Goal: Information Seeking & Learning: Check status

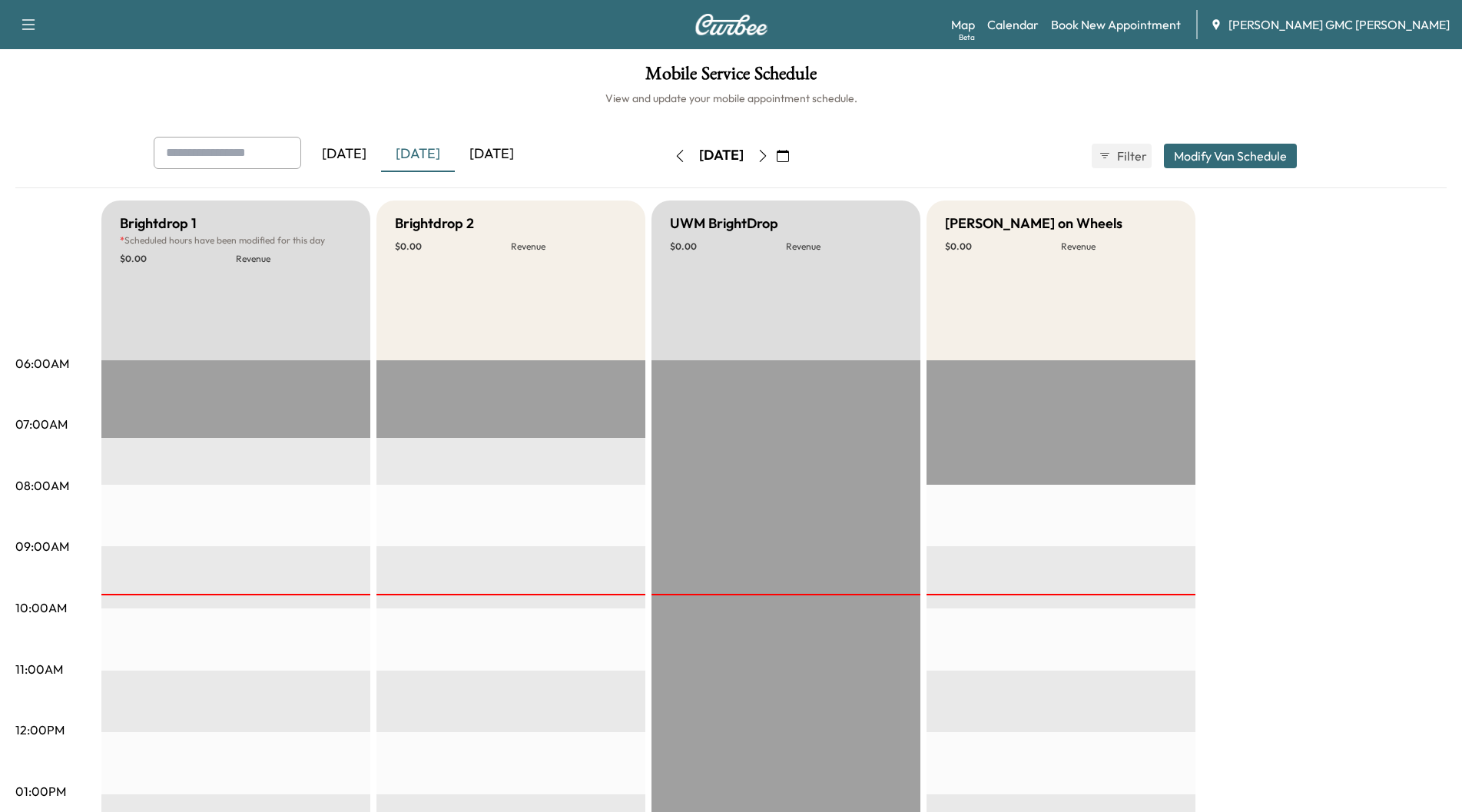
click at [504, 156] on div "[DATE]" at bounding box center [491, 154] width 74 height 36
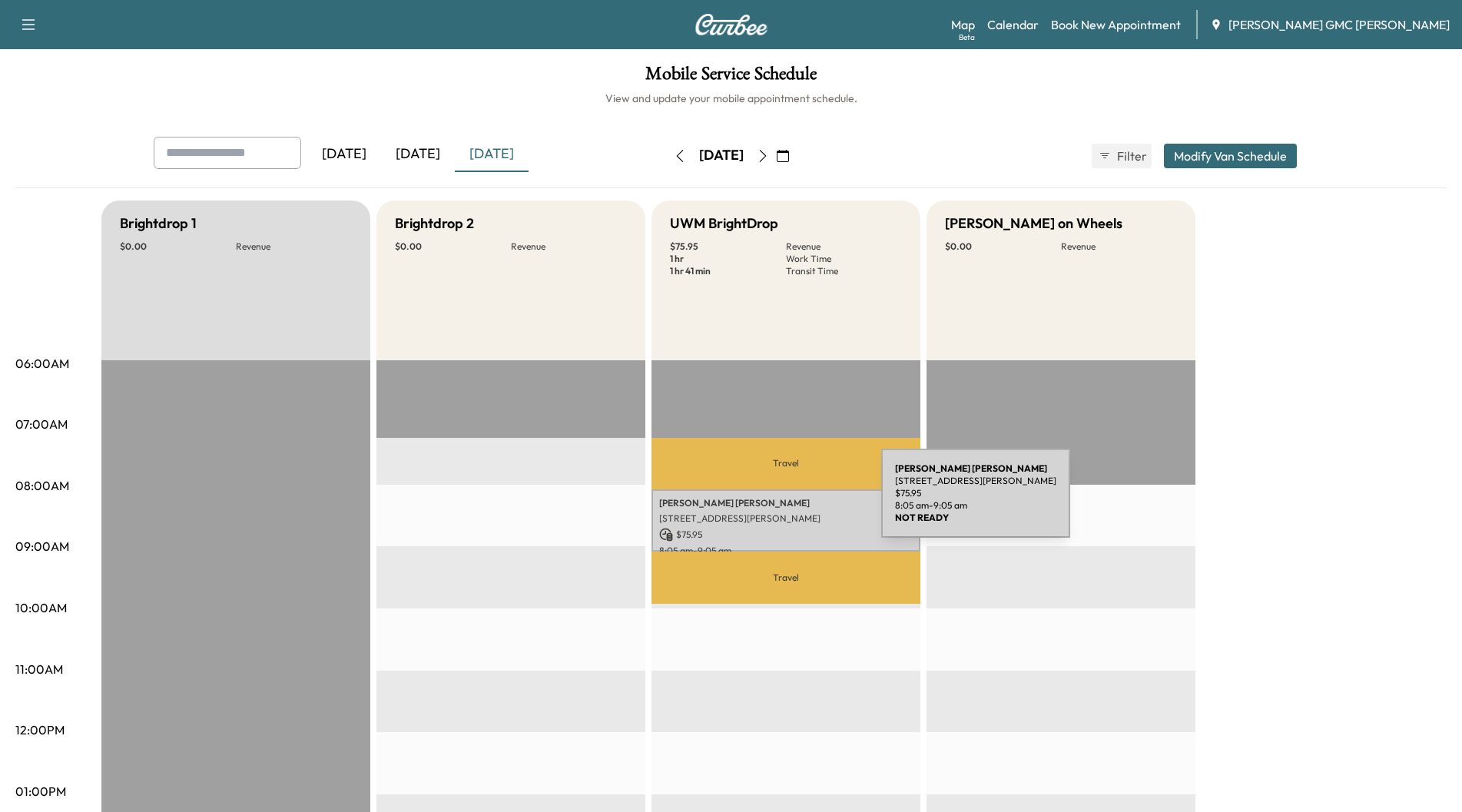
click at [766, 502] on p "[PERSON_NAME]" at bounding box center [786, 503] width 254 height 12
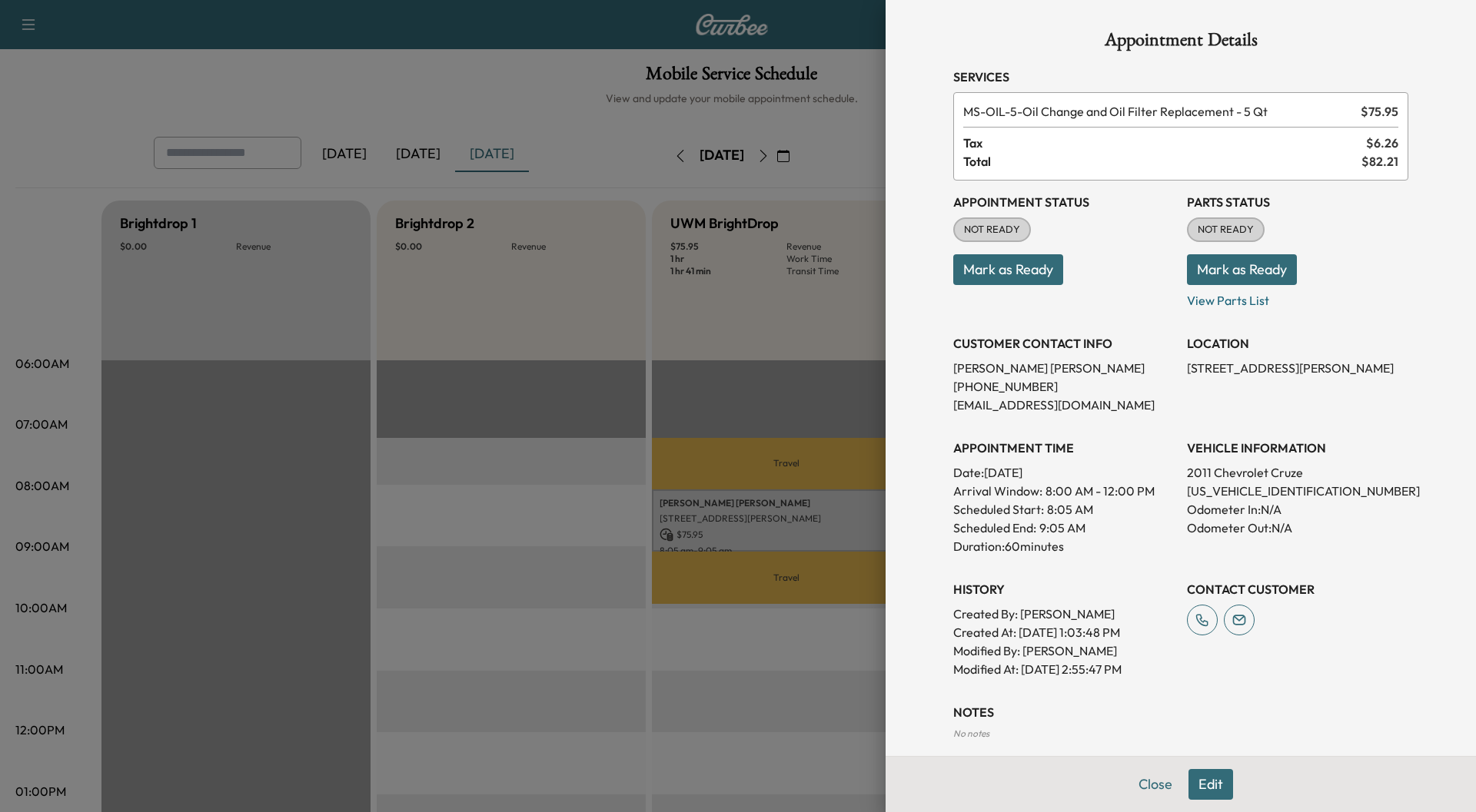
click at [1249, 487] on p "[US_VEHICLE_IDENTIFICATION_NUMBER]" at bounding box center [1297, 491] width 221 height 18
copy p "[US_VEHICLE_IDENTIFICATION_NUMBER]"
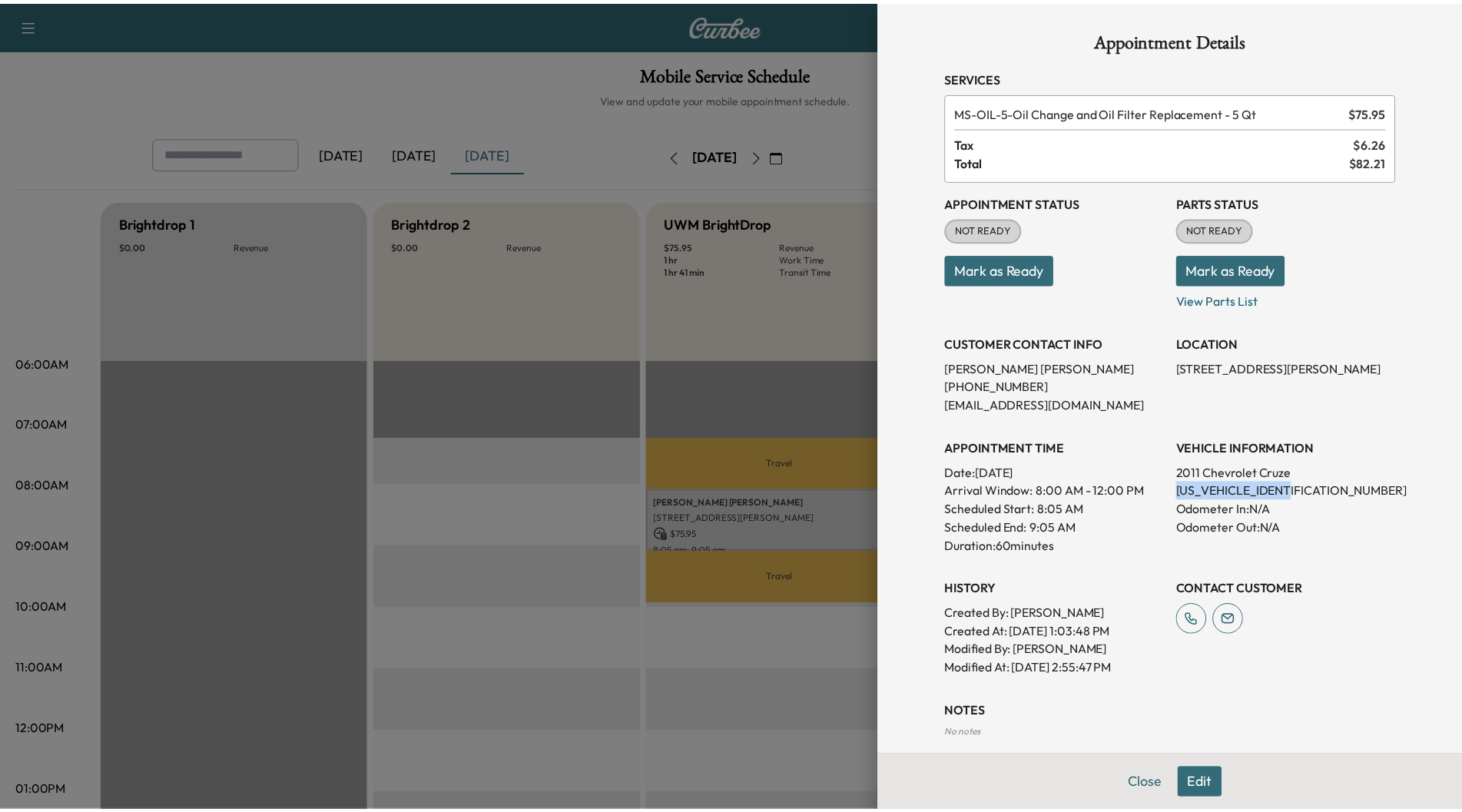
scroll to position [76, 0]
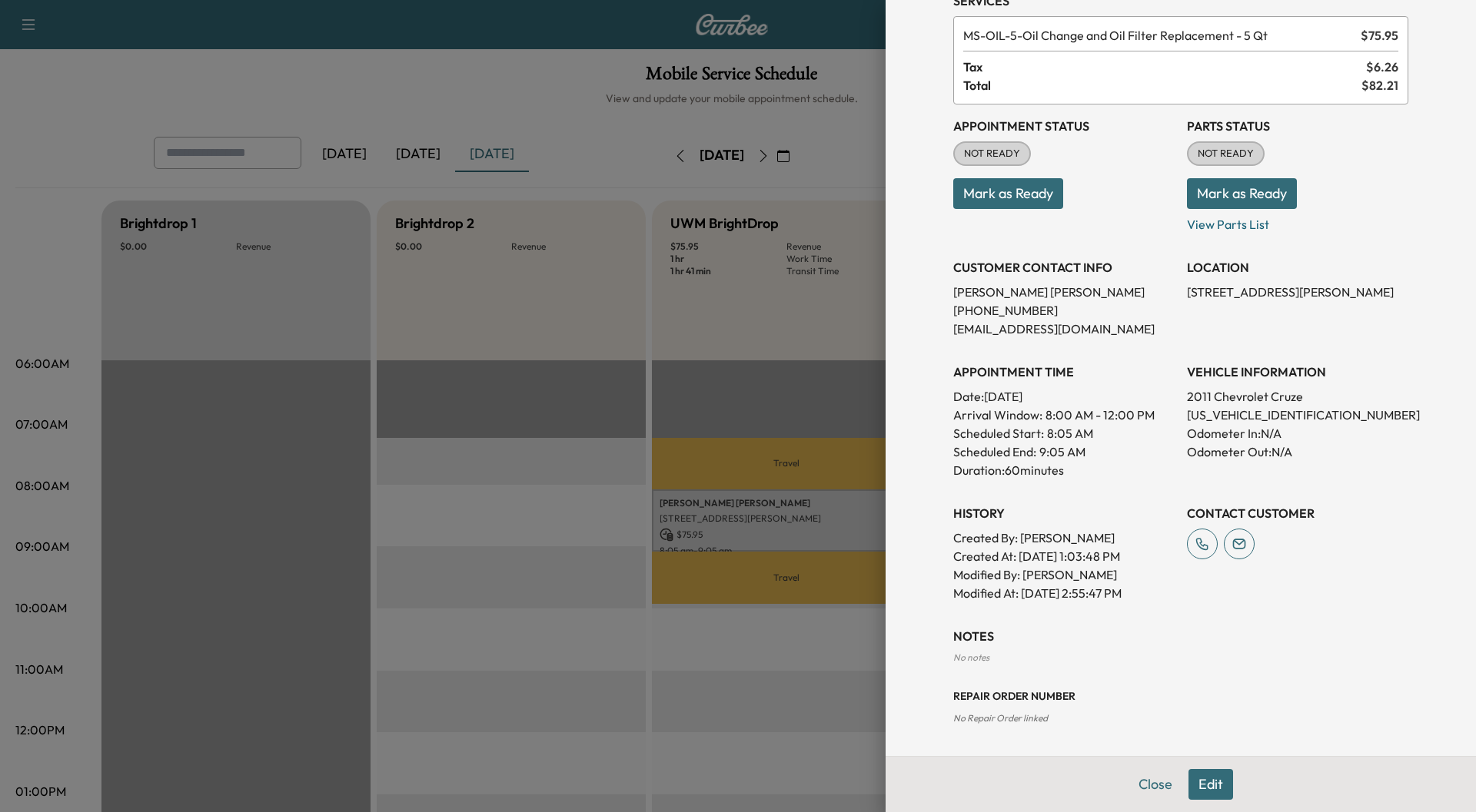
click at [605, 105] on div at bounding box center [738, 406] width 1476 height 812
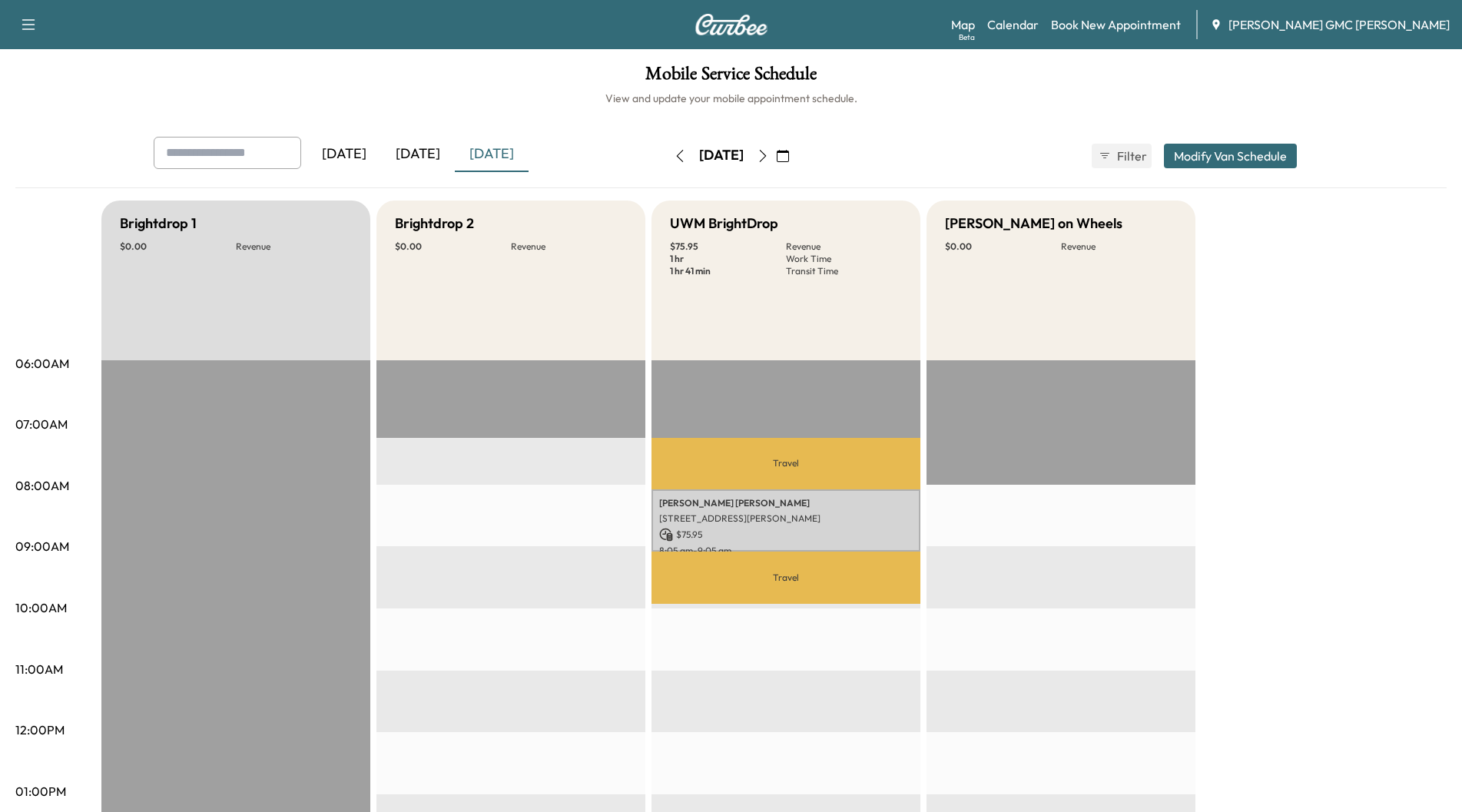
click at [769, 158] on icon "button" at bounding box center [762, 155] width 12 height 12
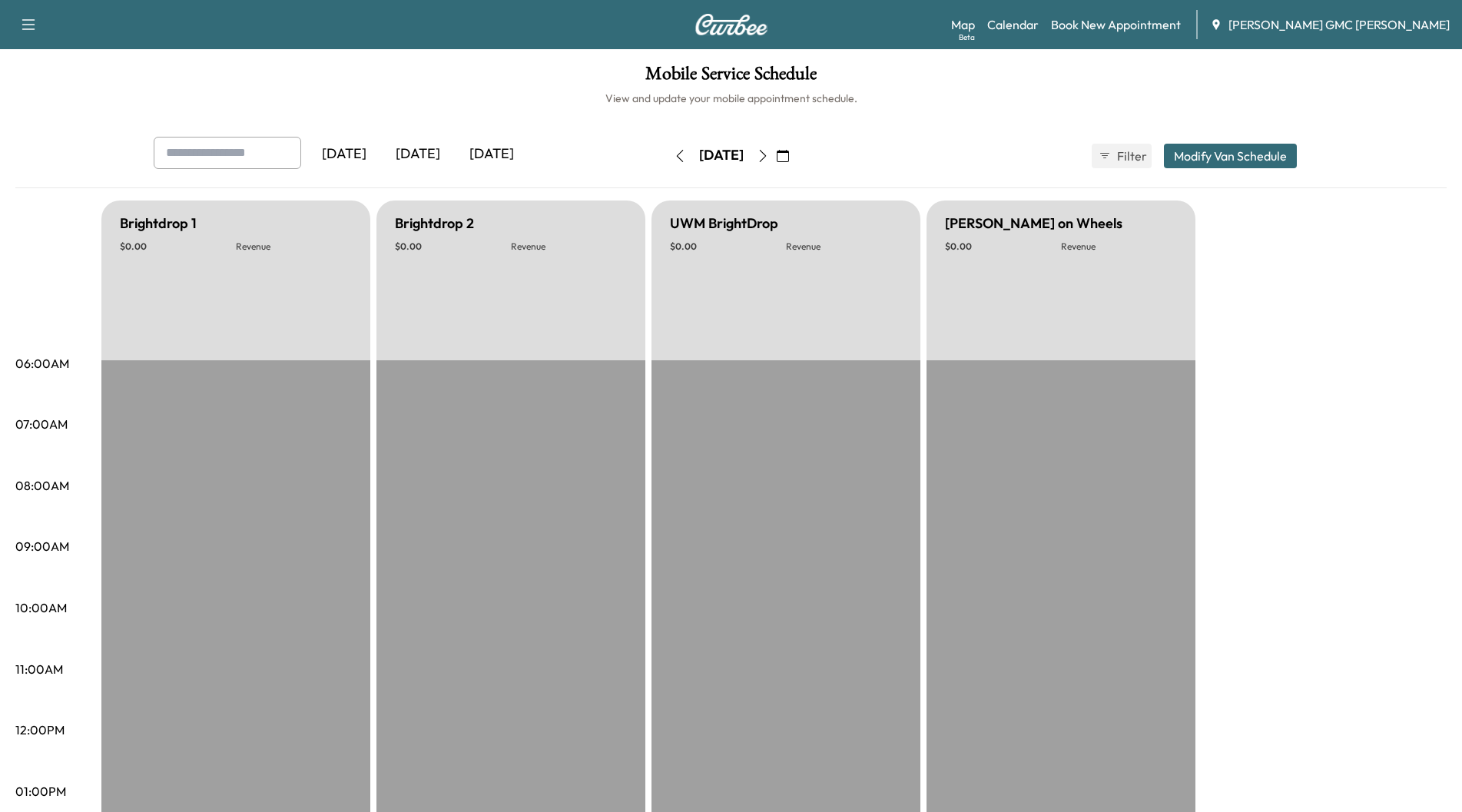
click at [769, 158] on icon "button" at bounding box center [762, 155] width 12 height 12
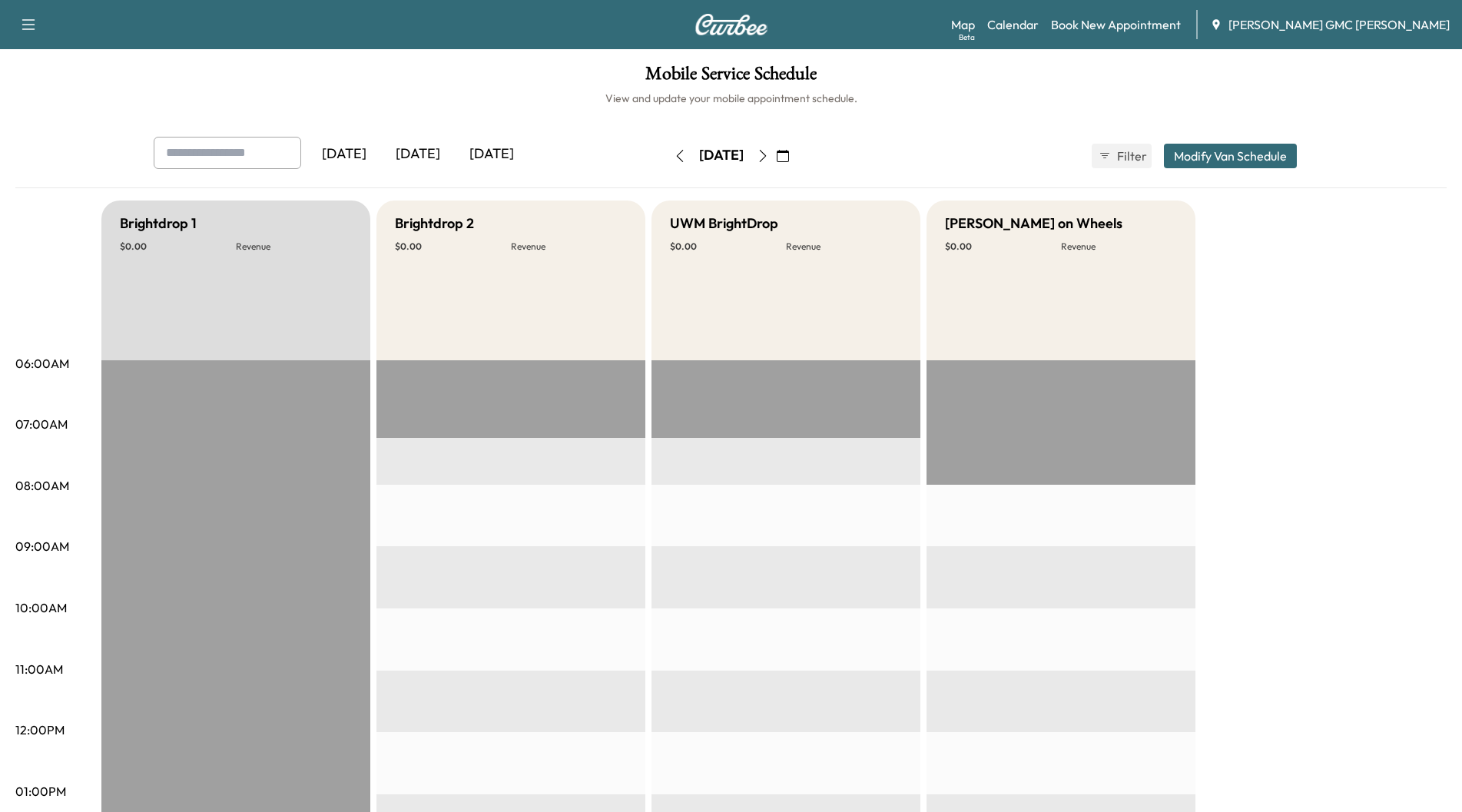
click at [776, 158] on button "button" at bounding box center [763, 156] width 26 height 25
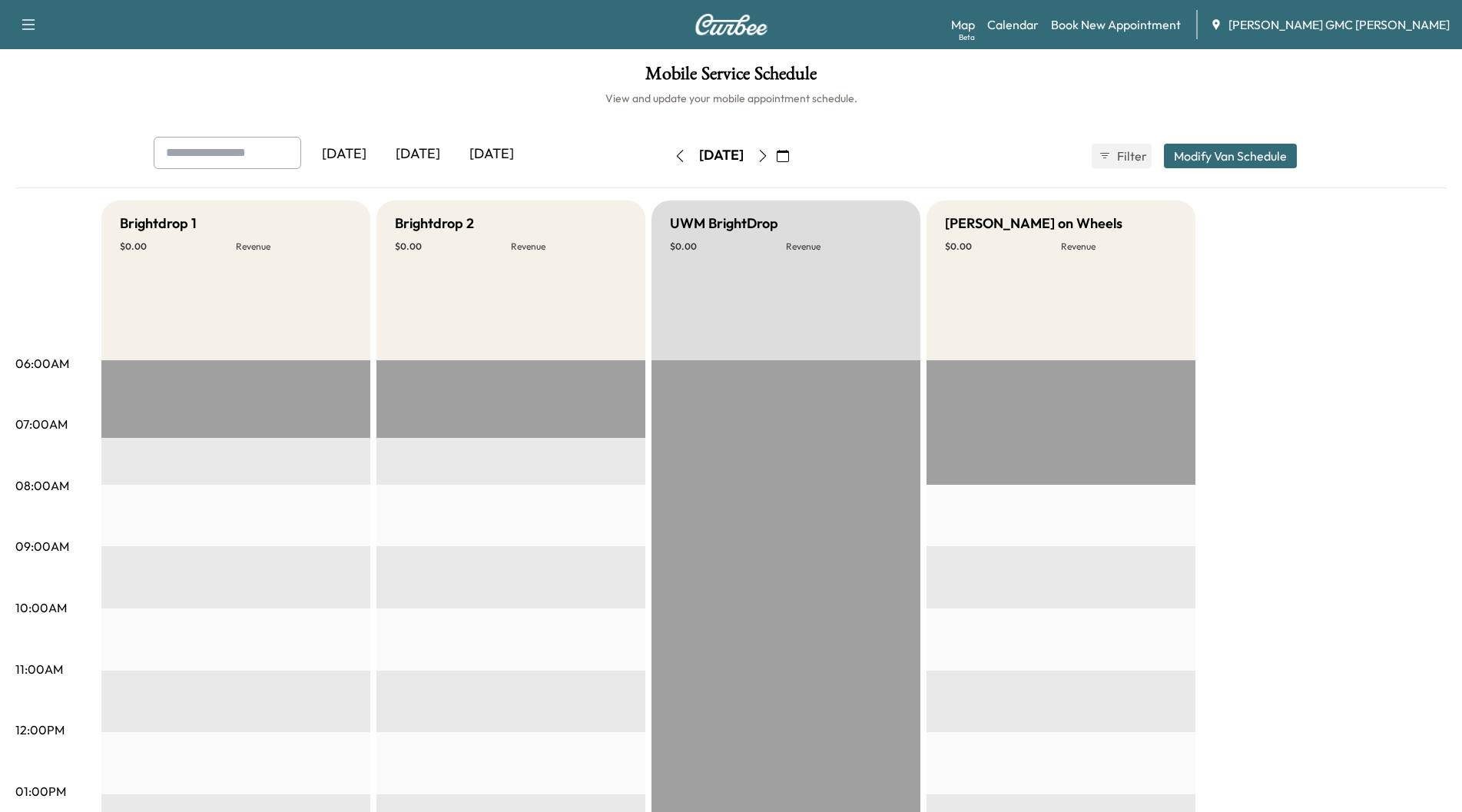
click at [769, 159] on icon "button" at bounding box center [762, 155] width 12 height 12
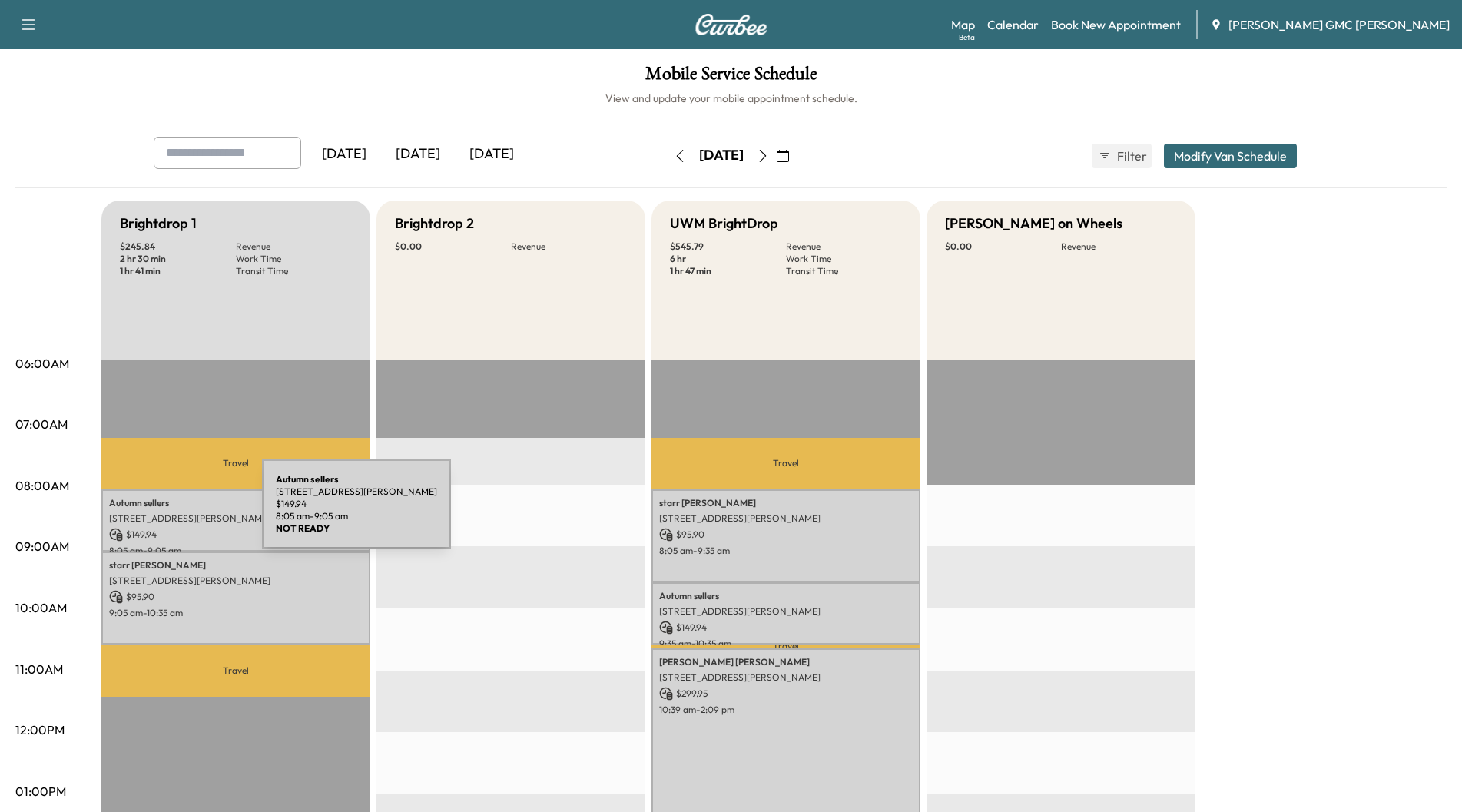
click at [147, 513] on p "[STREET_ADDRESS][PERSON_NAME]" at bounding box center [235, 518] width 254 height 12
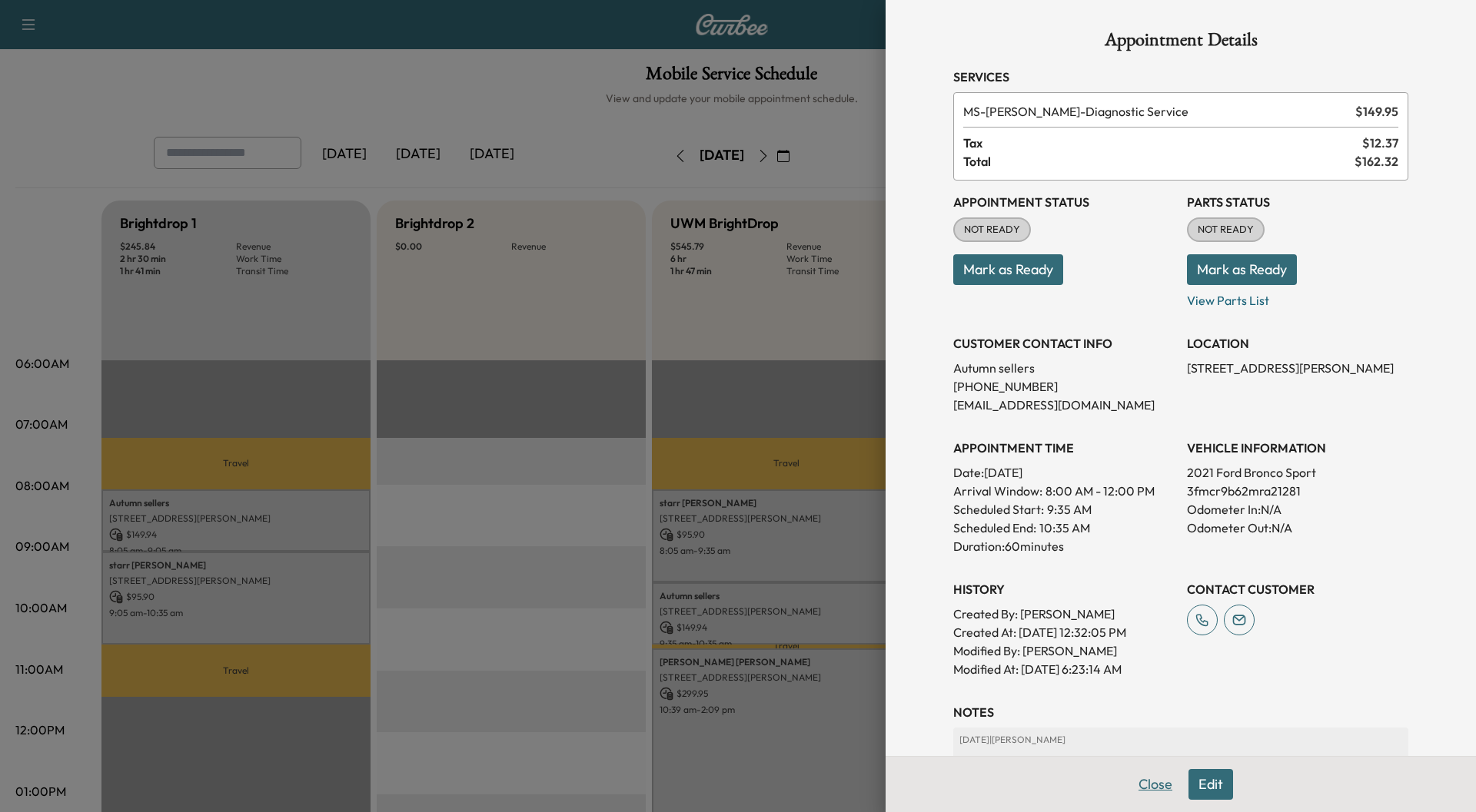
click at [1129, 786] on button "Close" at bounding box center [1155, 784] width 54 height 31
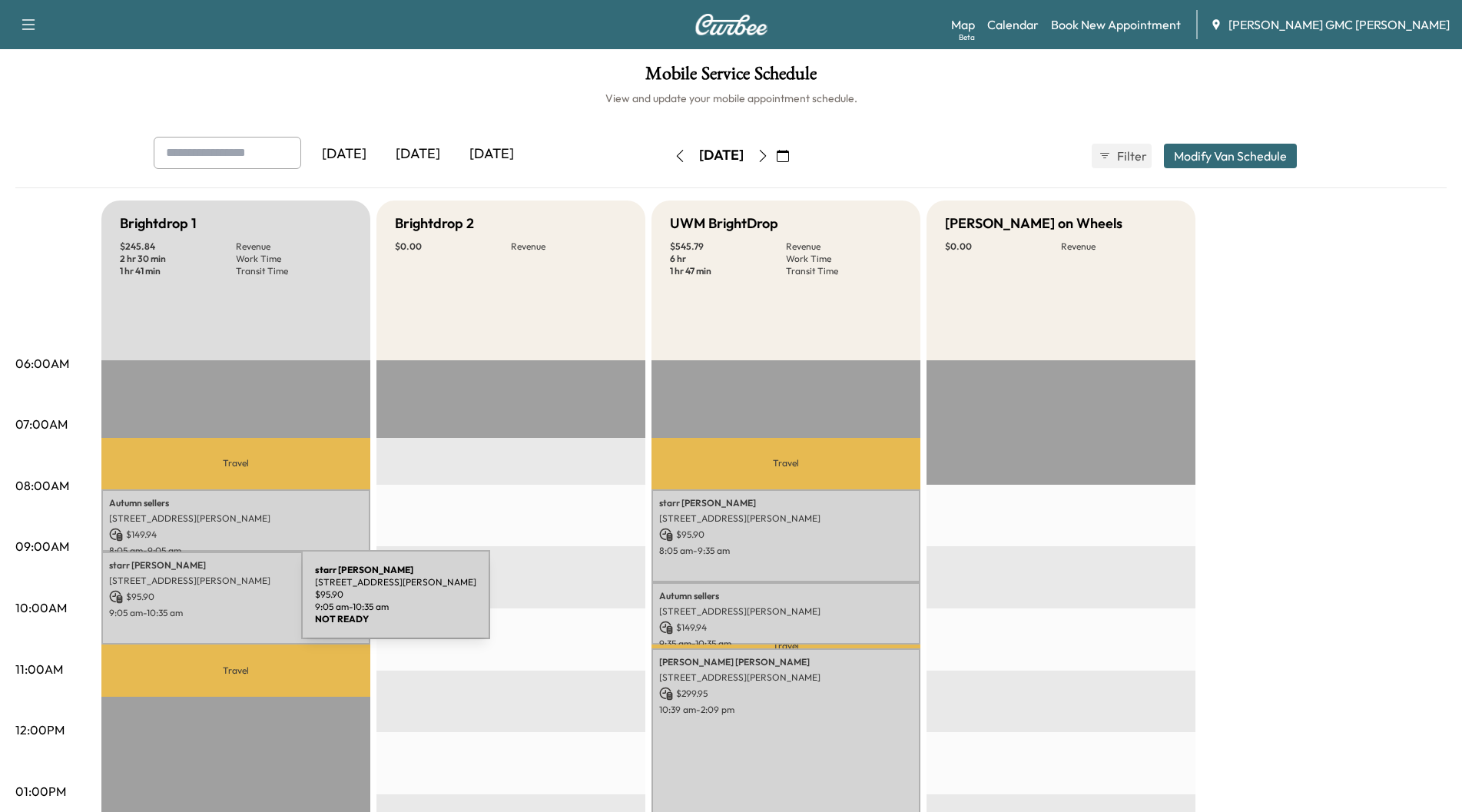
click at [186, 607] on p "9:05 am - 10:35 am" at bounding box center [235, 613] width 254 height 12
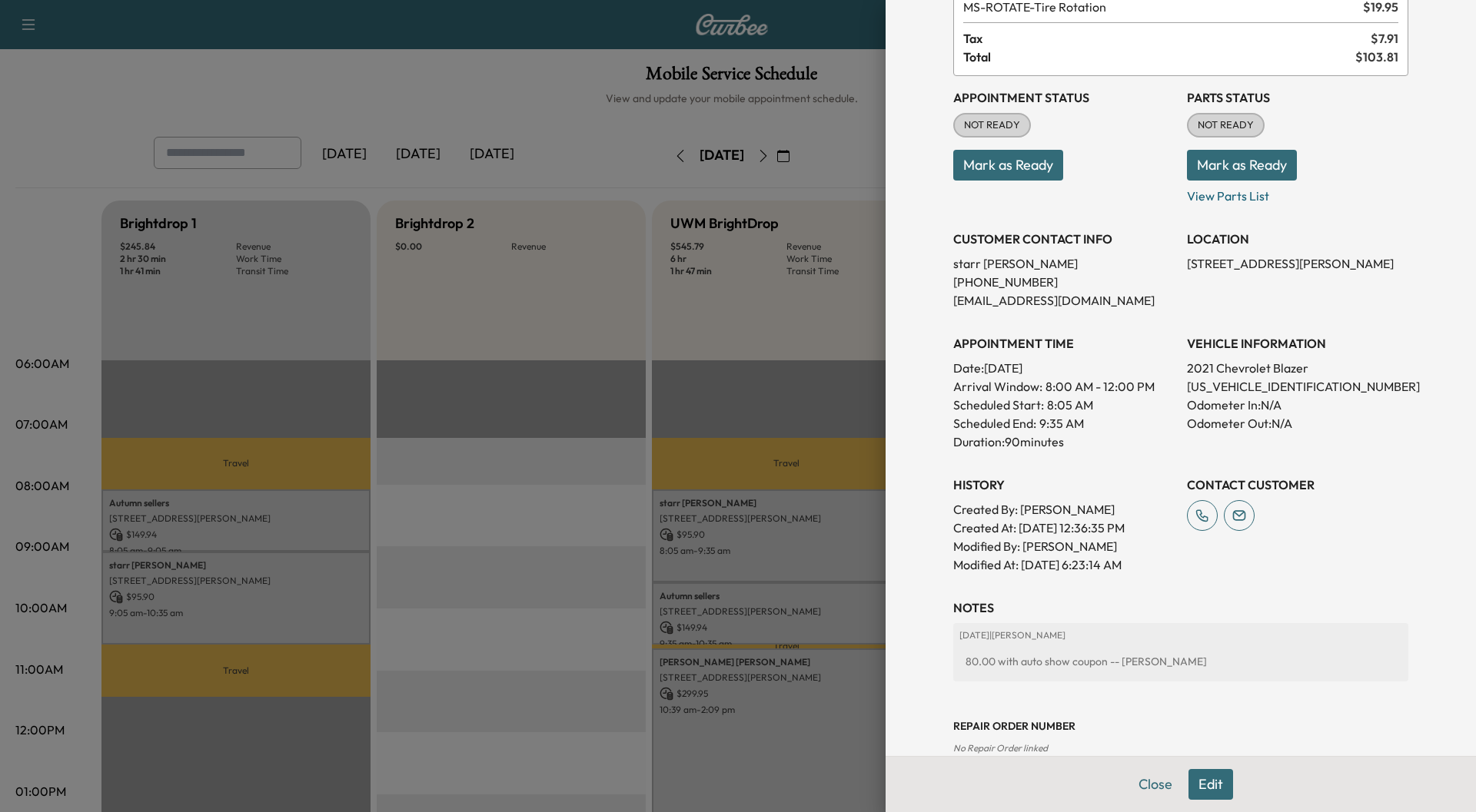
scroll to position [153, 0]
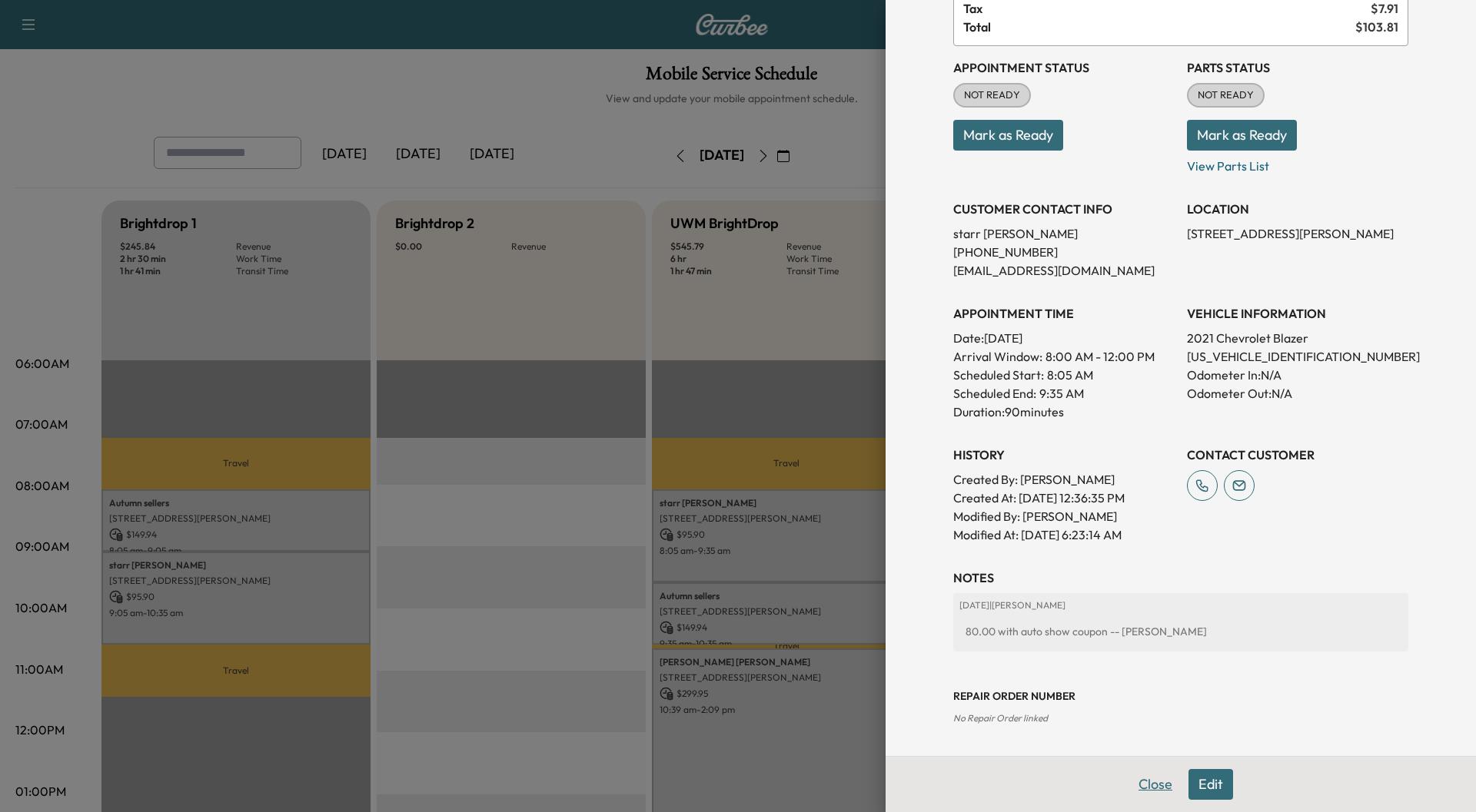
click at [1145, 776] on button "Close" at bounding box center [1155, 784] width 54 height 31
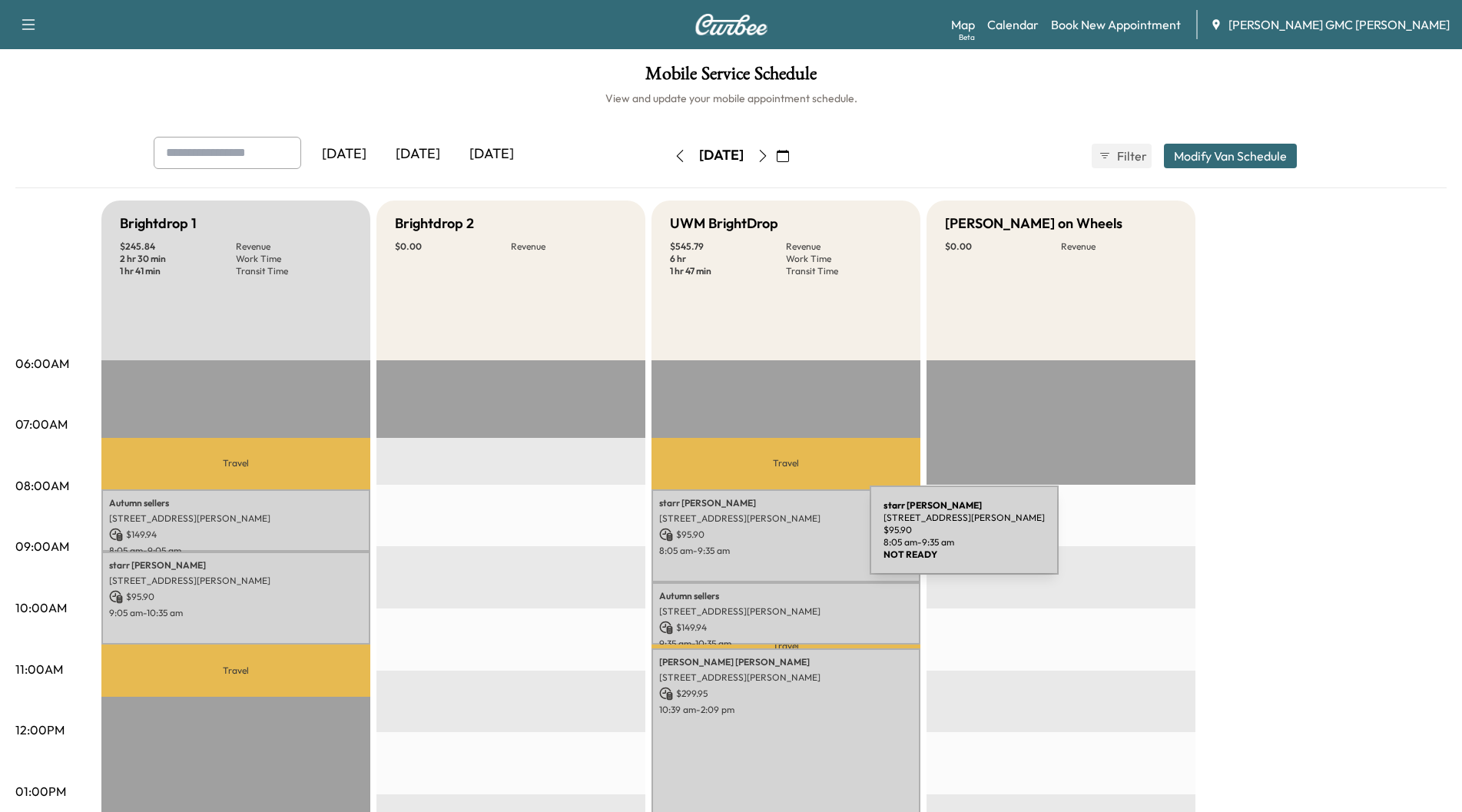
click at [754, 539] on p "$ 95.90" at bounding box center [786, 534] width 254 height 14
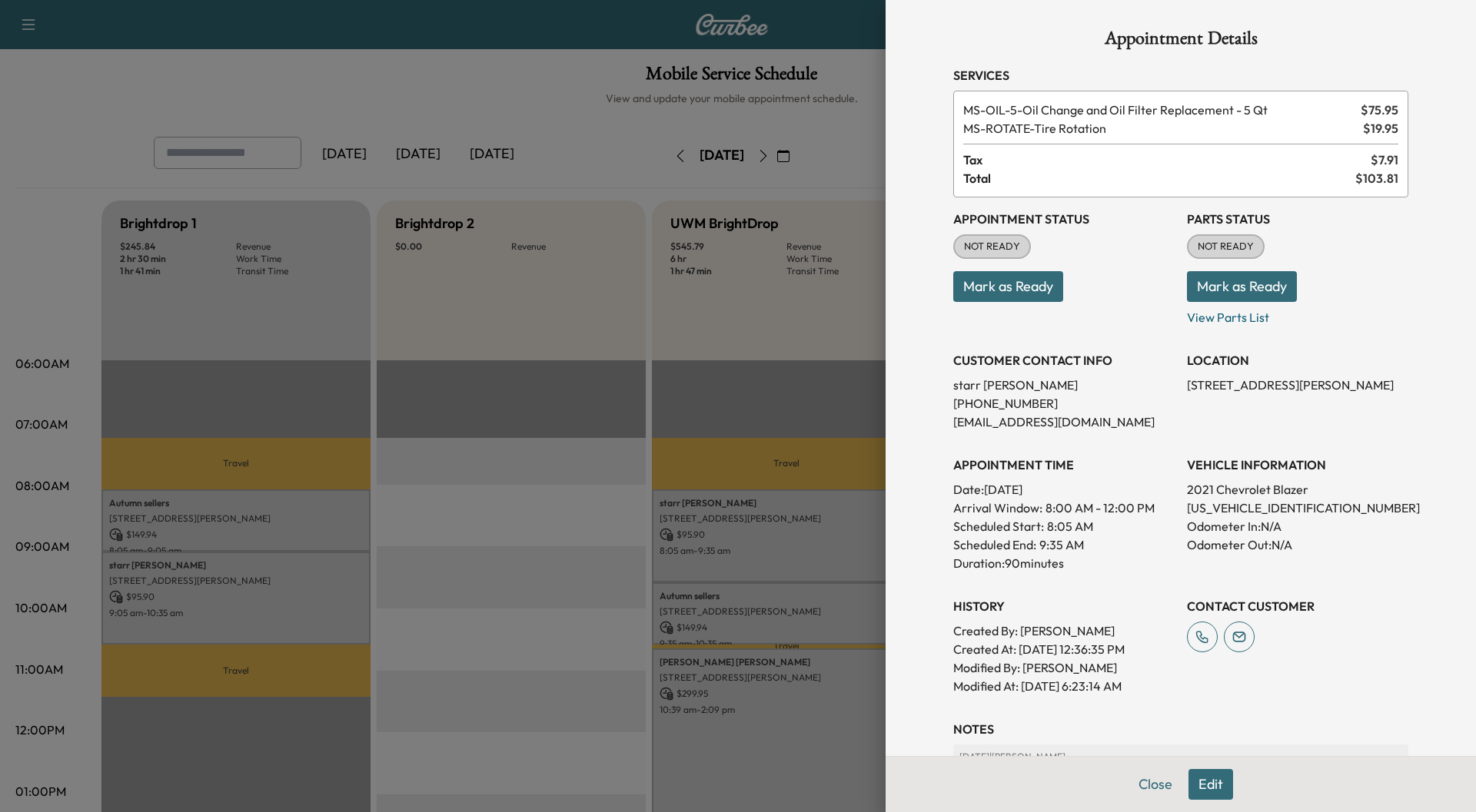
scroll to position [0, 0]
click at [1145, 780] on button "Close" at bounding box center [1155, 784] width 54 height 31
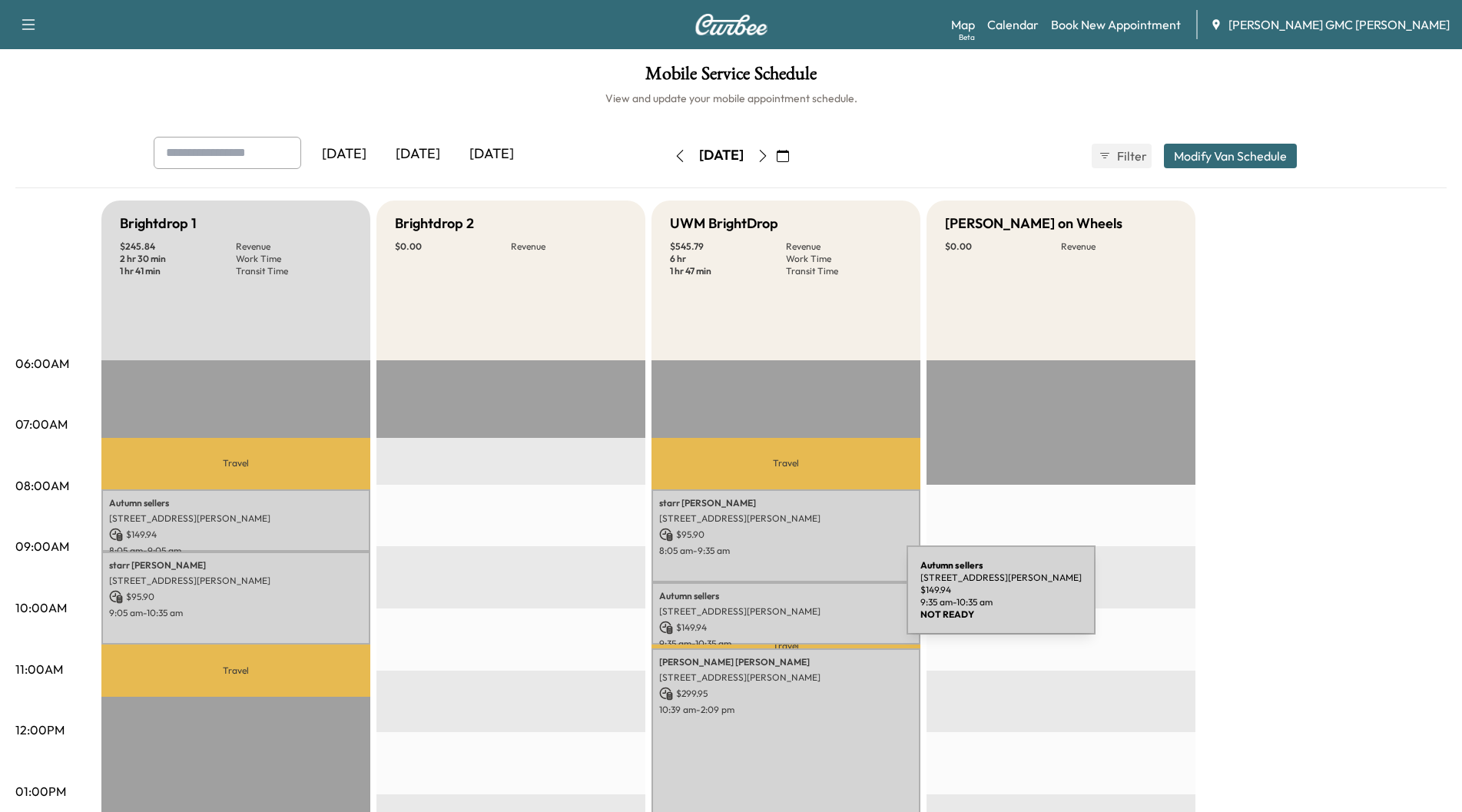
click at [791, 600] on p "Autumn sellers" at bounding box center [786, 596] width 254 height 12
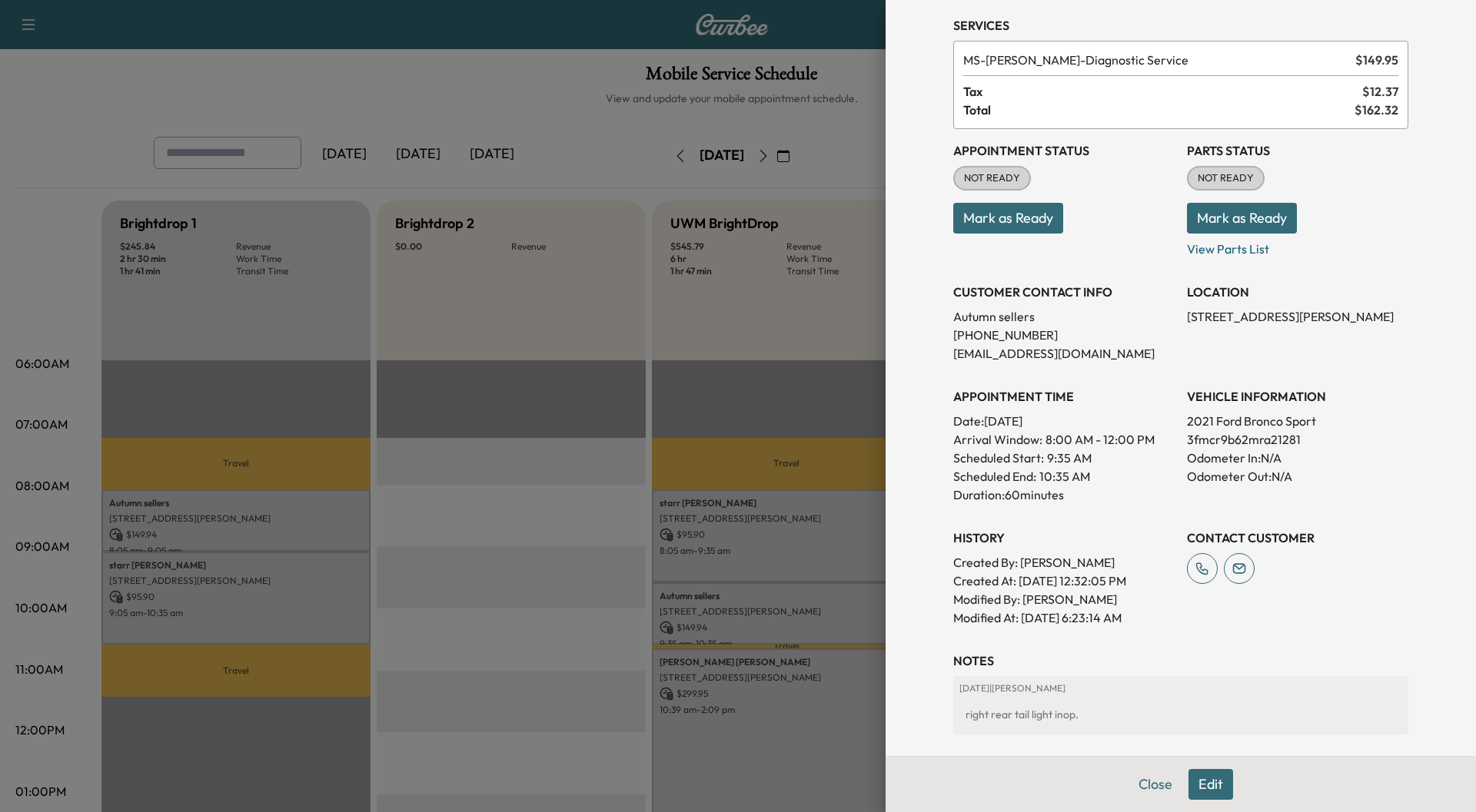
scroll to position [135, 0]
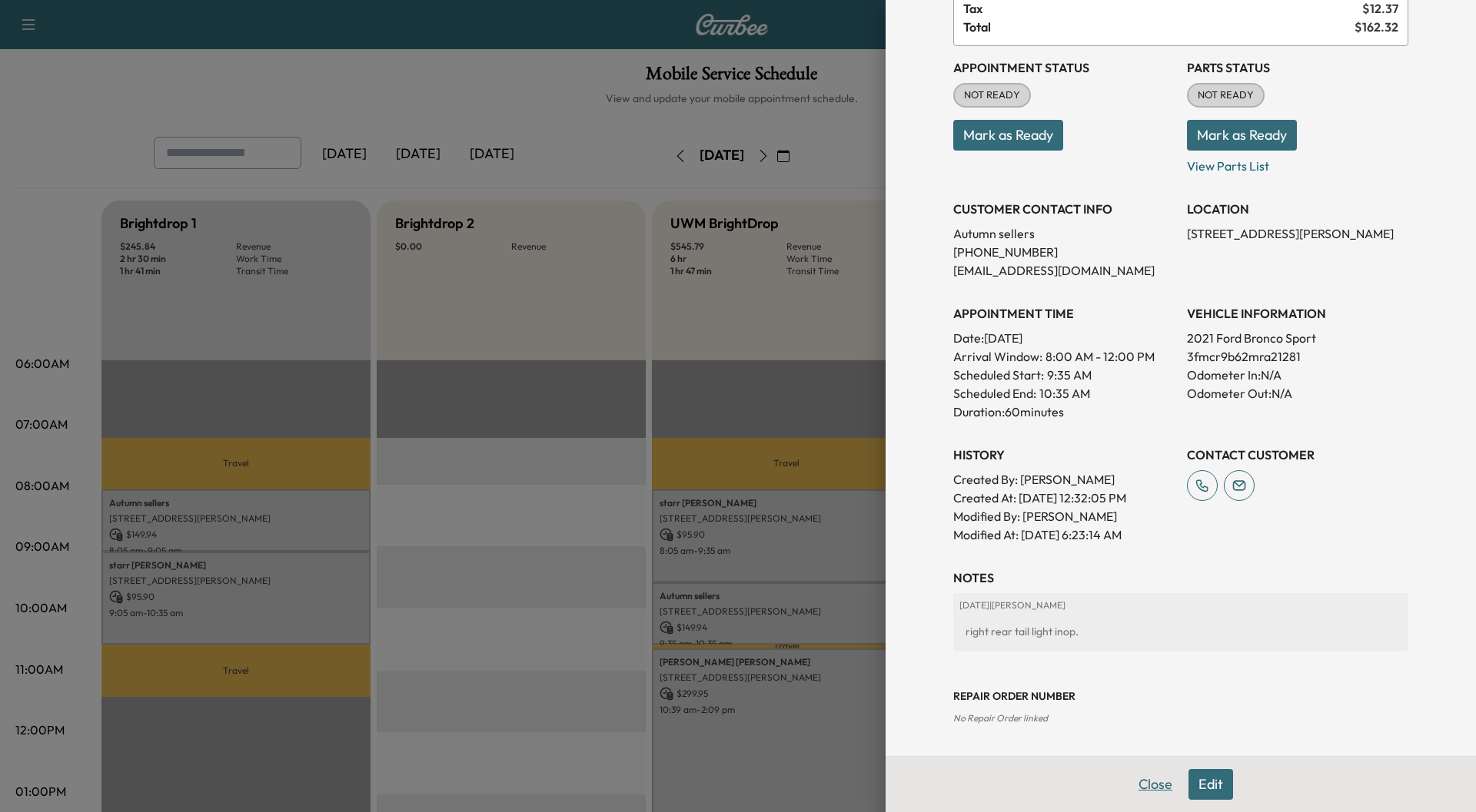
click at [1148, 786] on button "Close" at bounding box center [1155, 784] width 54 height 31
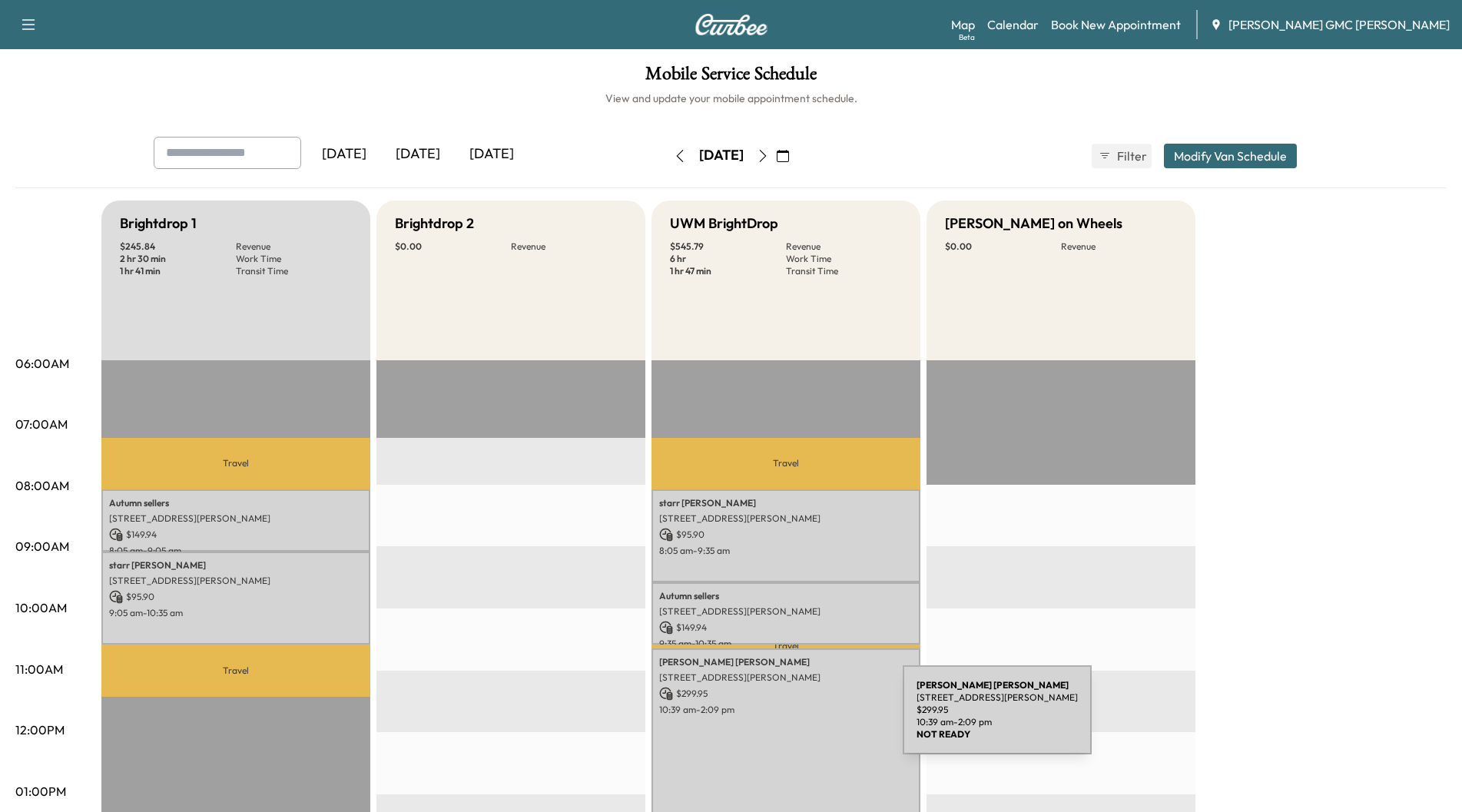
click at [787, 719] on div "[PERSON_NAME] [STREET_ADDRESS][PERSON_NAME] $ 299.95 10:39 am - 2:09 pm" at bounding box center [786, 757] width 269 height 217
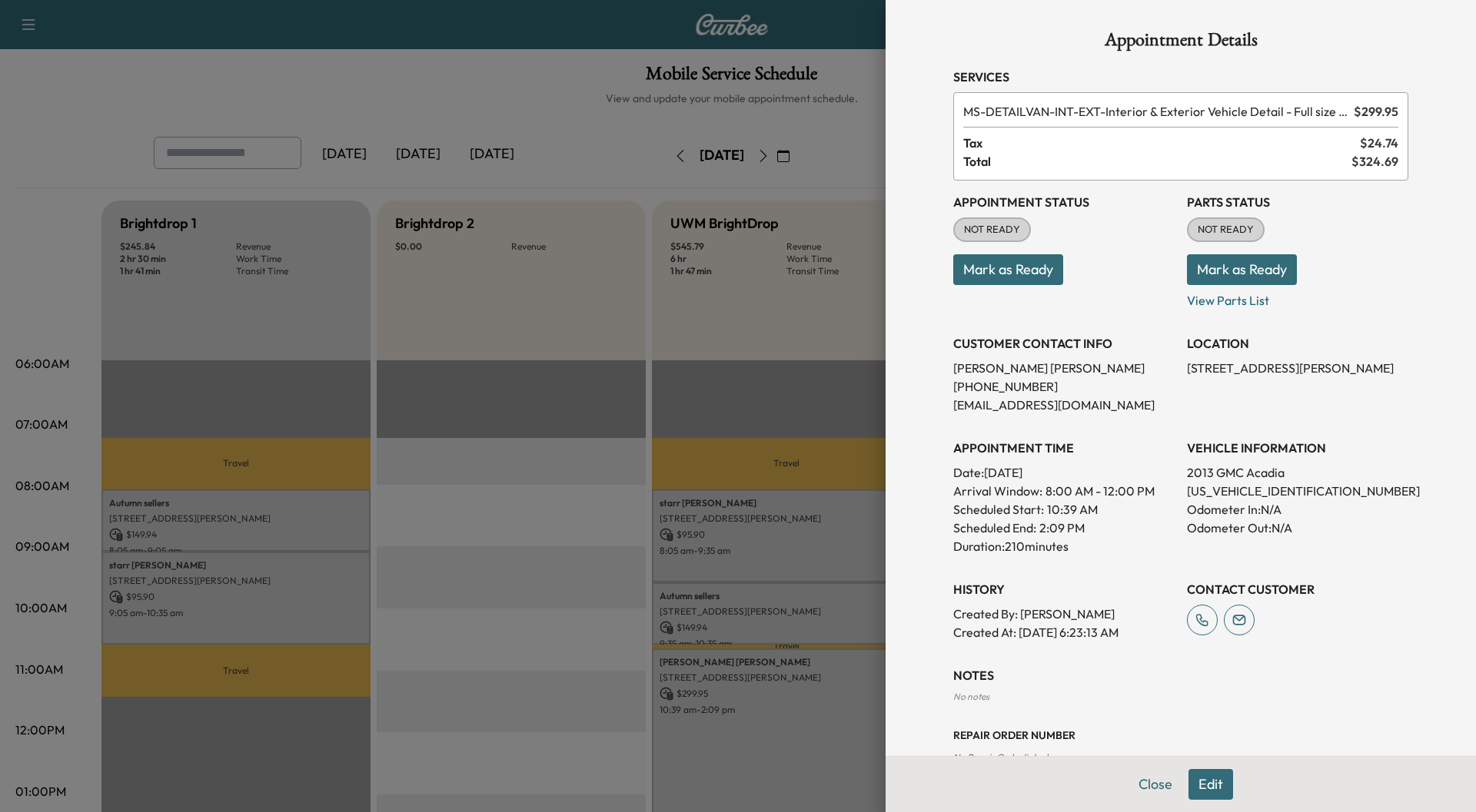
scroll to position [39, 0]
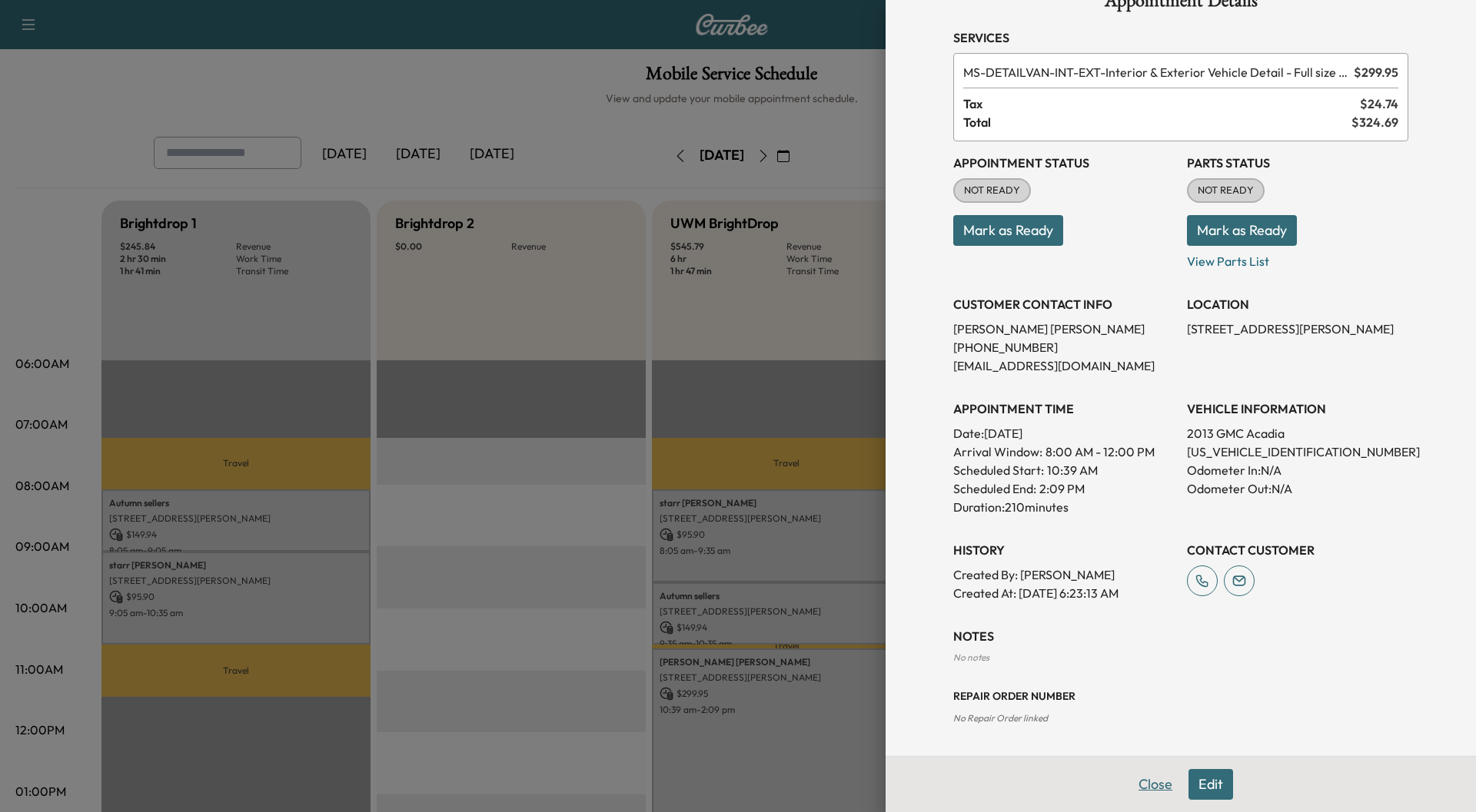
click at [1143, 786] on button "Close" at bounding box center [1155, 784] width 54 height 31
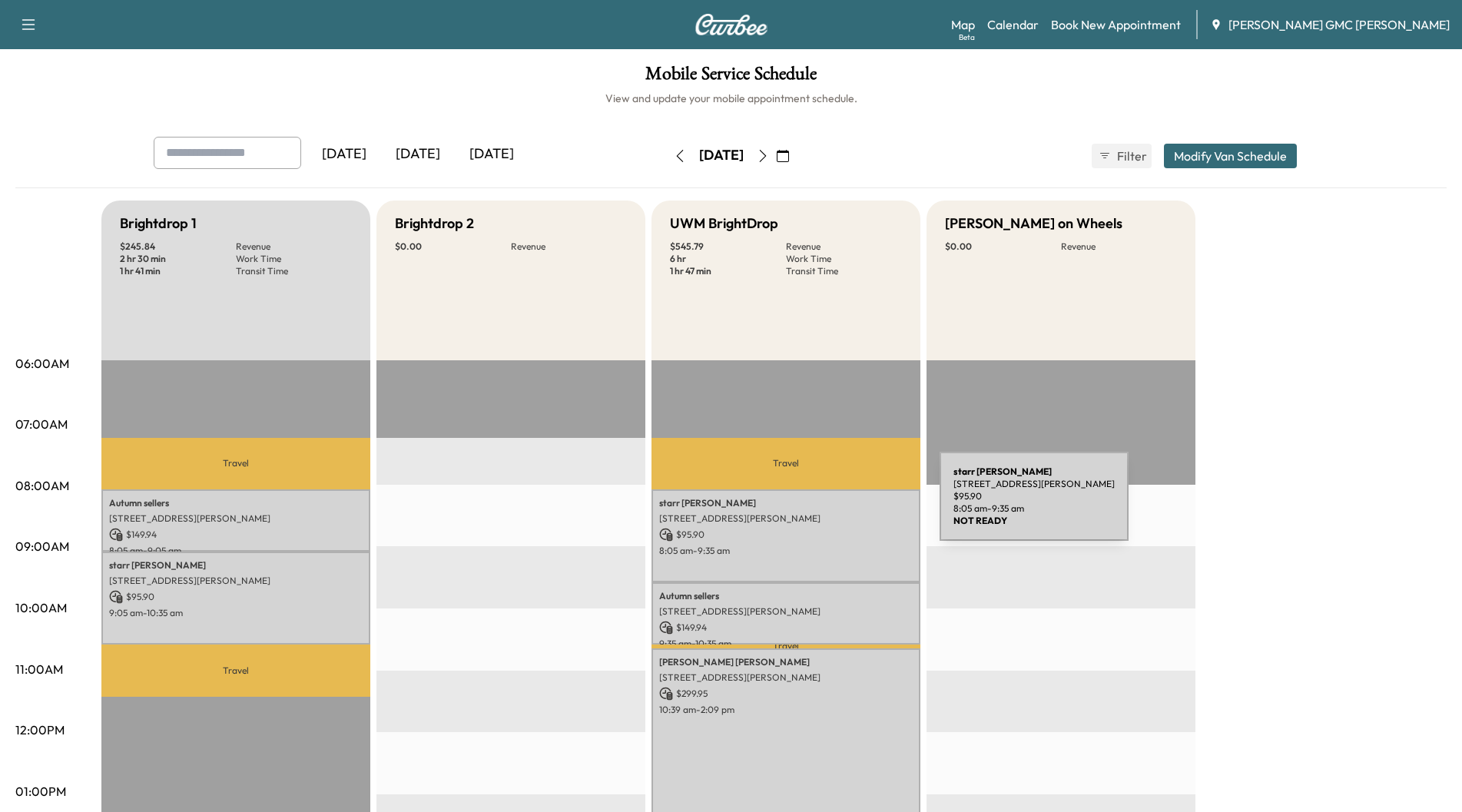
click at [824, 506] on p "[PERSON_NAME]" at bounding box center [786, 503] width 254 height 12
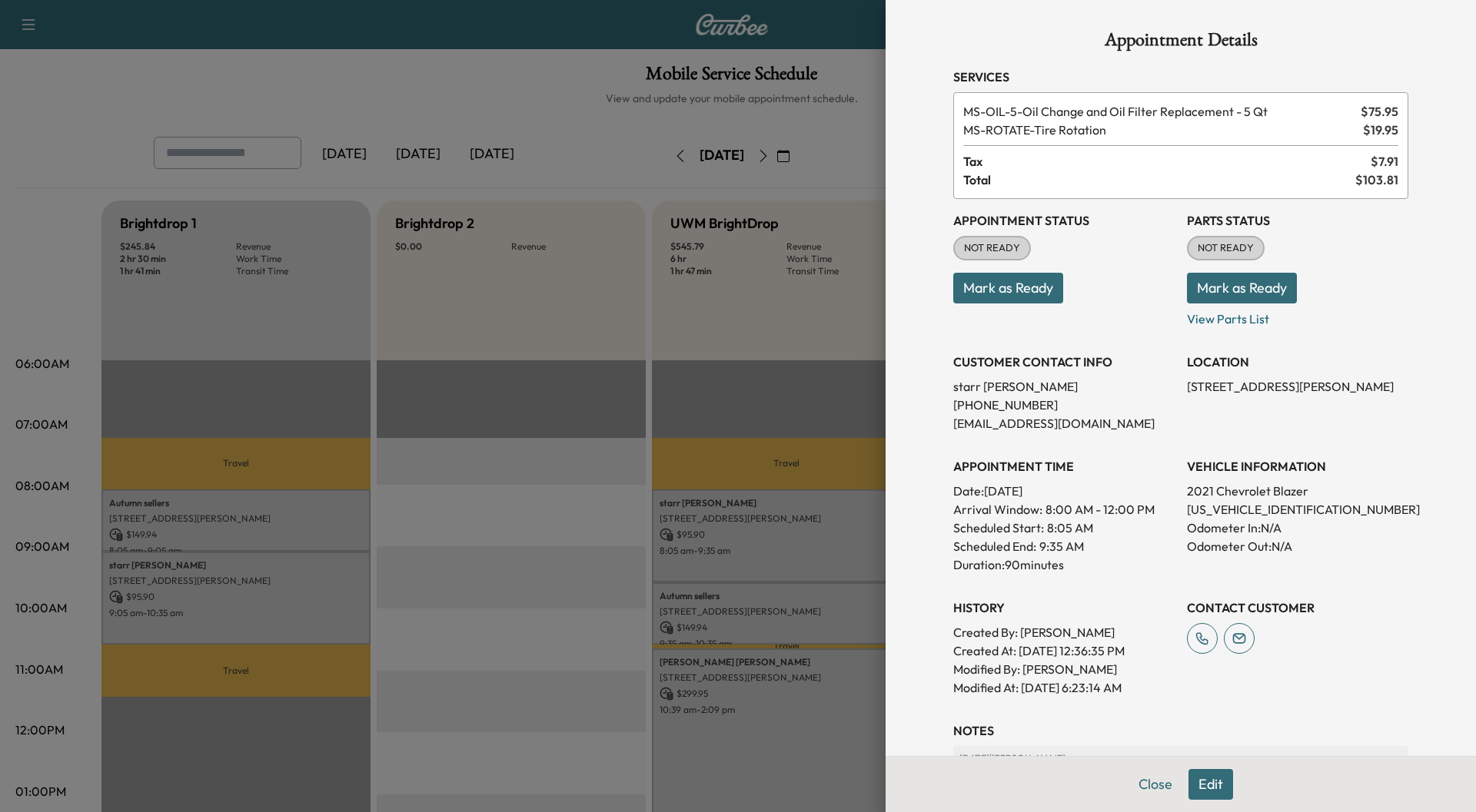
click at [825, 344] on div at bounding box center [738, 406] width 1476 height 812
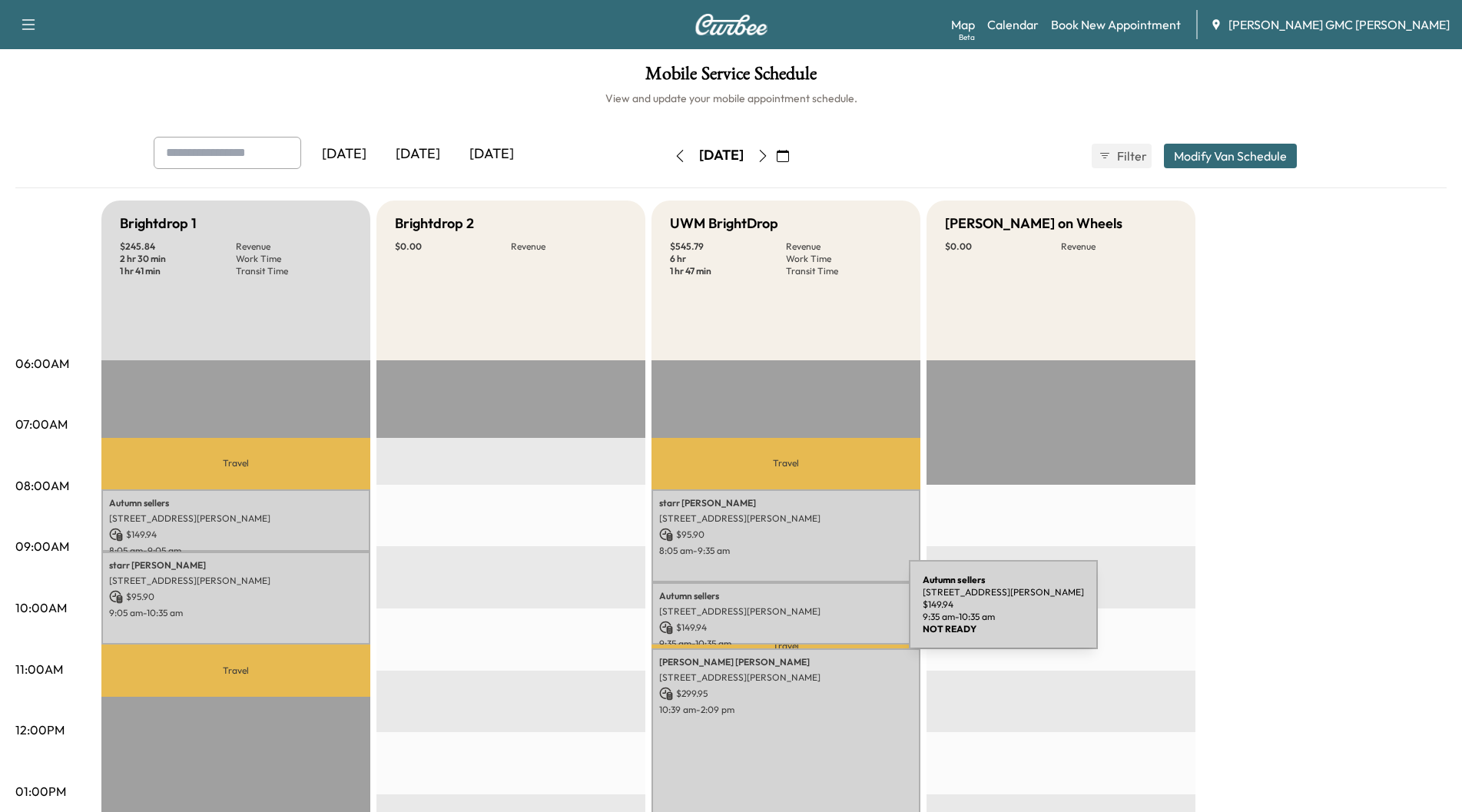
click at [794, 614] on p "[STREET_ADDRESS][PERSON_NAME]" at bounding box center [786, 611] width 254 height 12
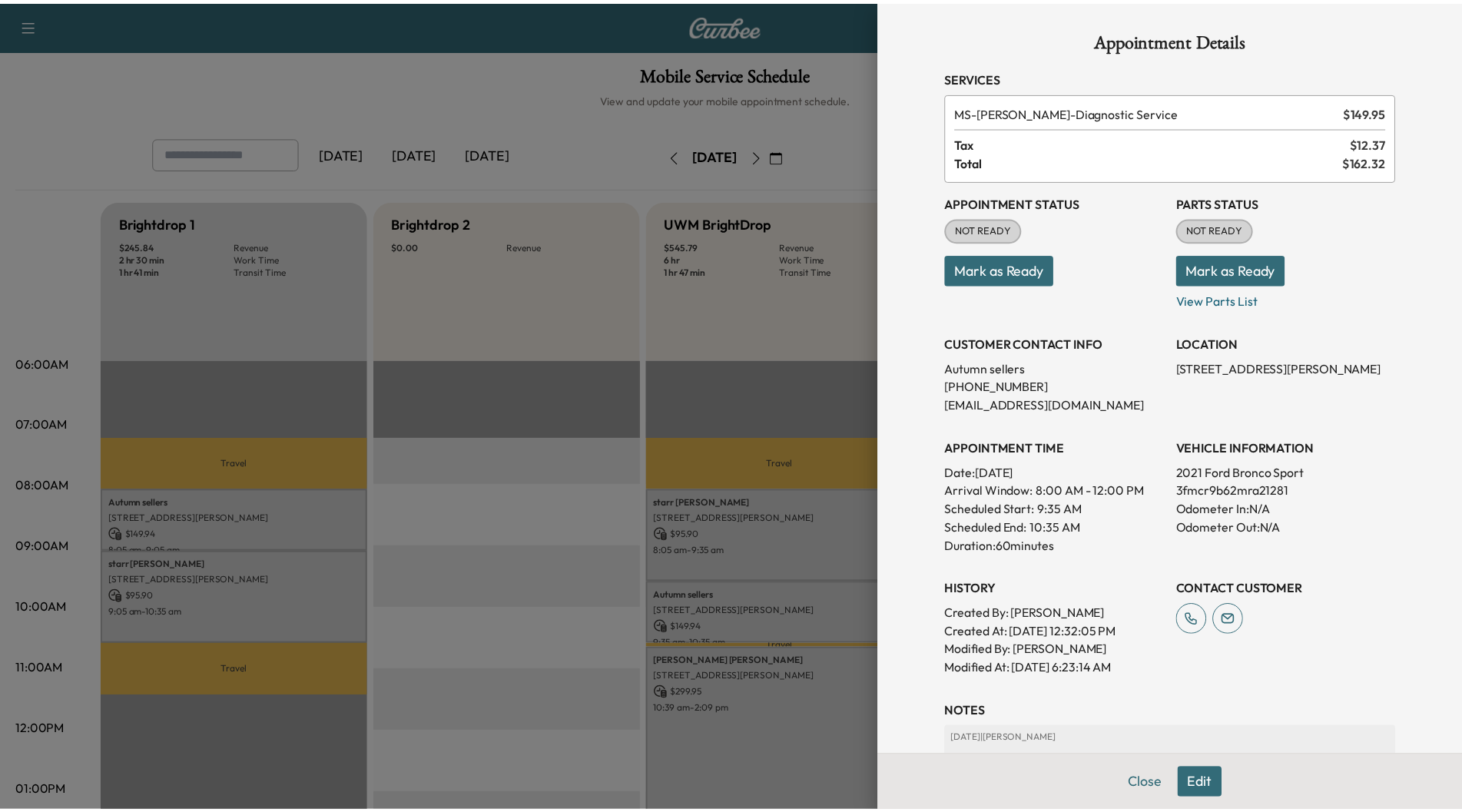
scroll to position [77, 0]
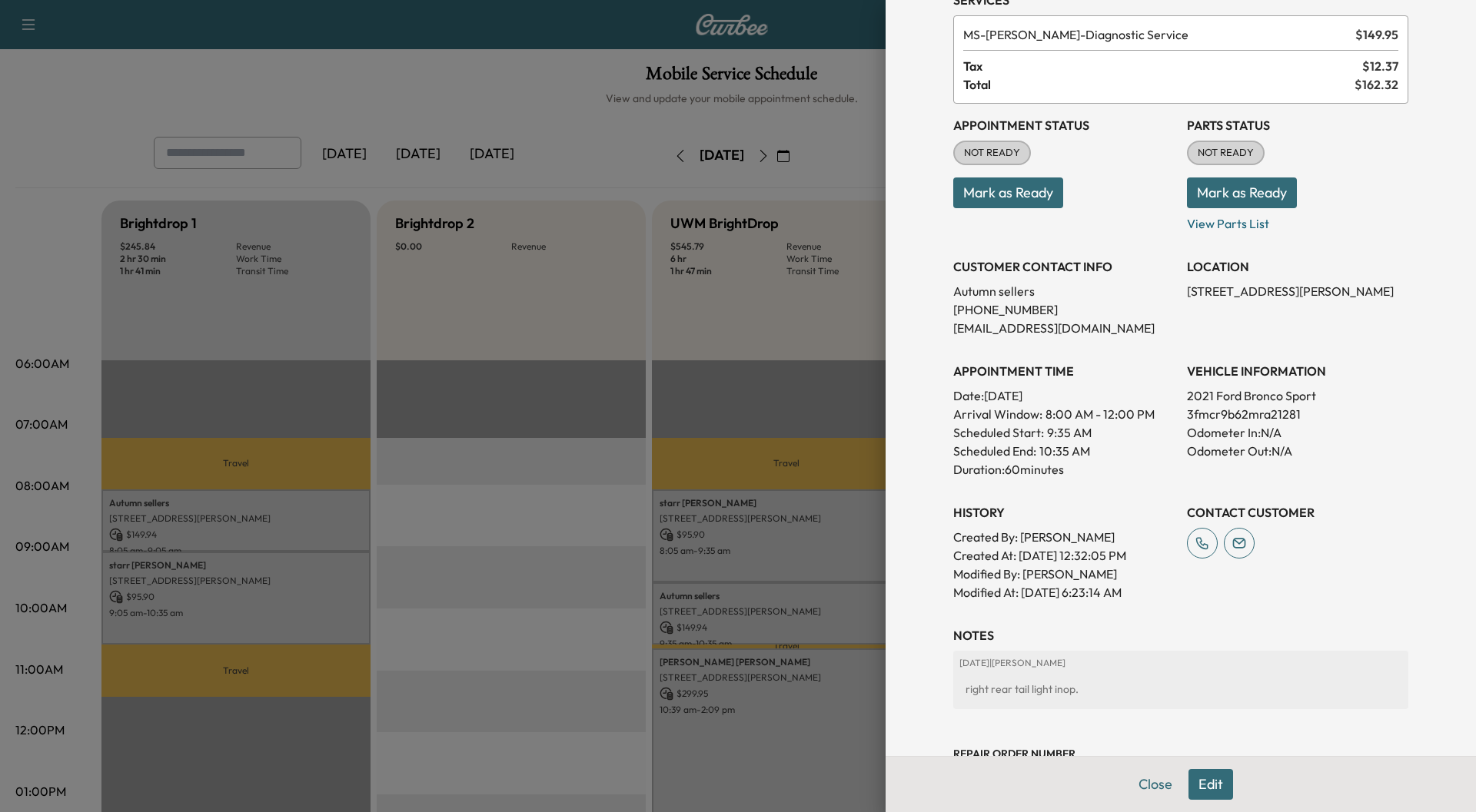
click at [817, 417] on div at bounding box center [738, 406] width 1476 height 812
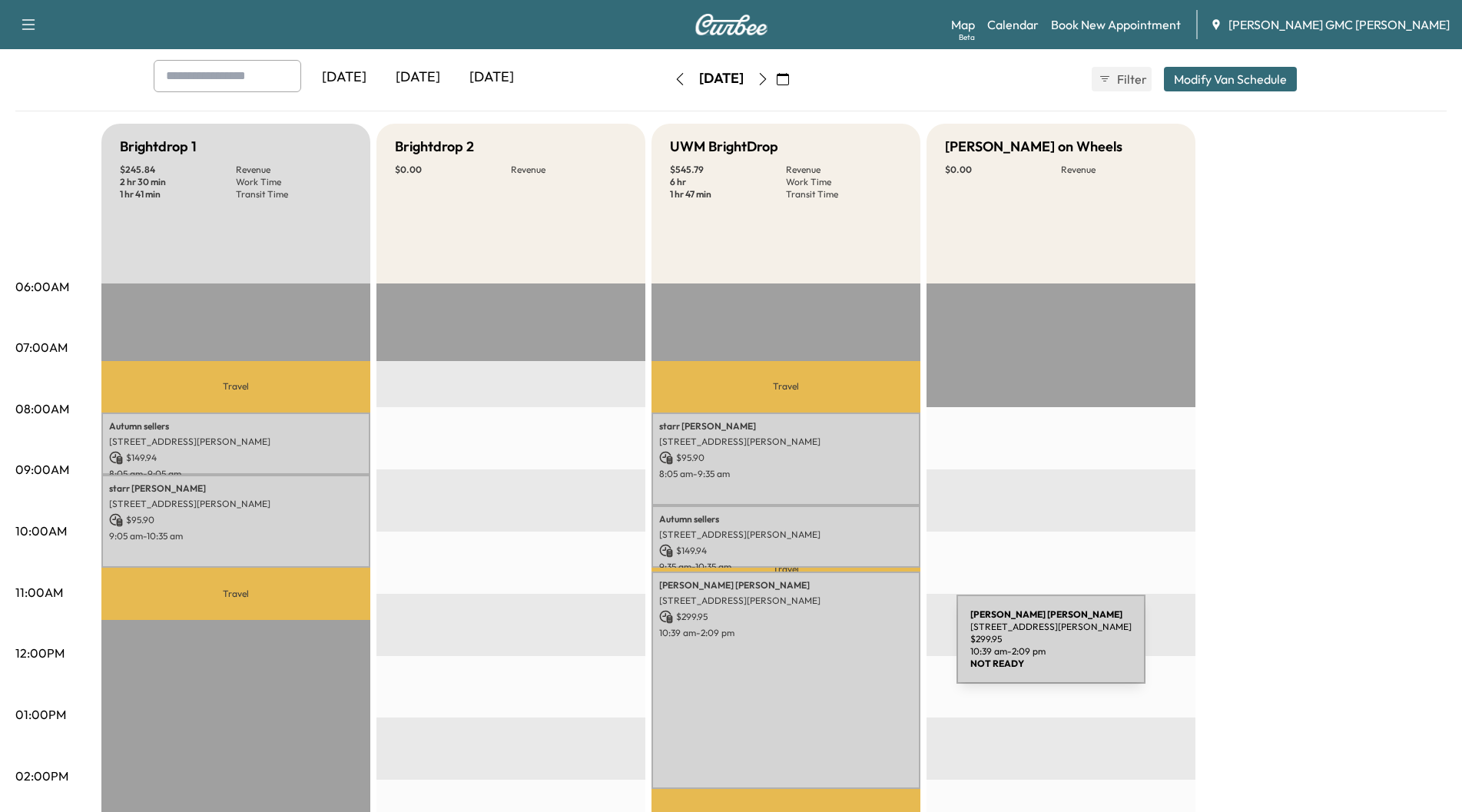
click at [842, 648] on div "[PERSON_NAME] [STREET_ADDRESS][PERSON_NAME] $ 299.95 10:39 am - 2:09 pm" at bounding box center [786, 680] width 269 height 217
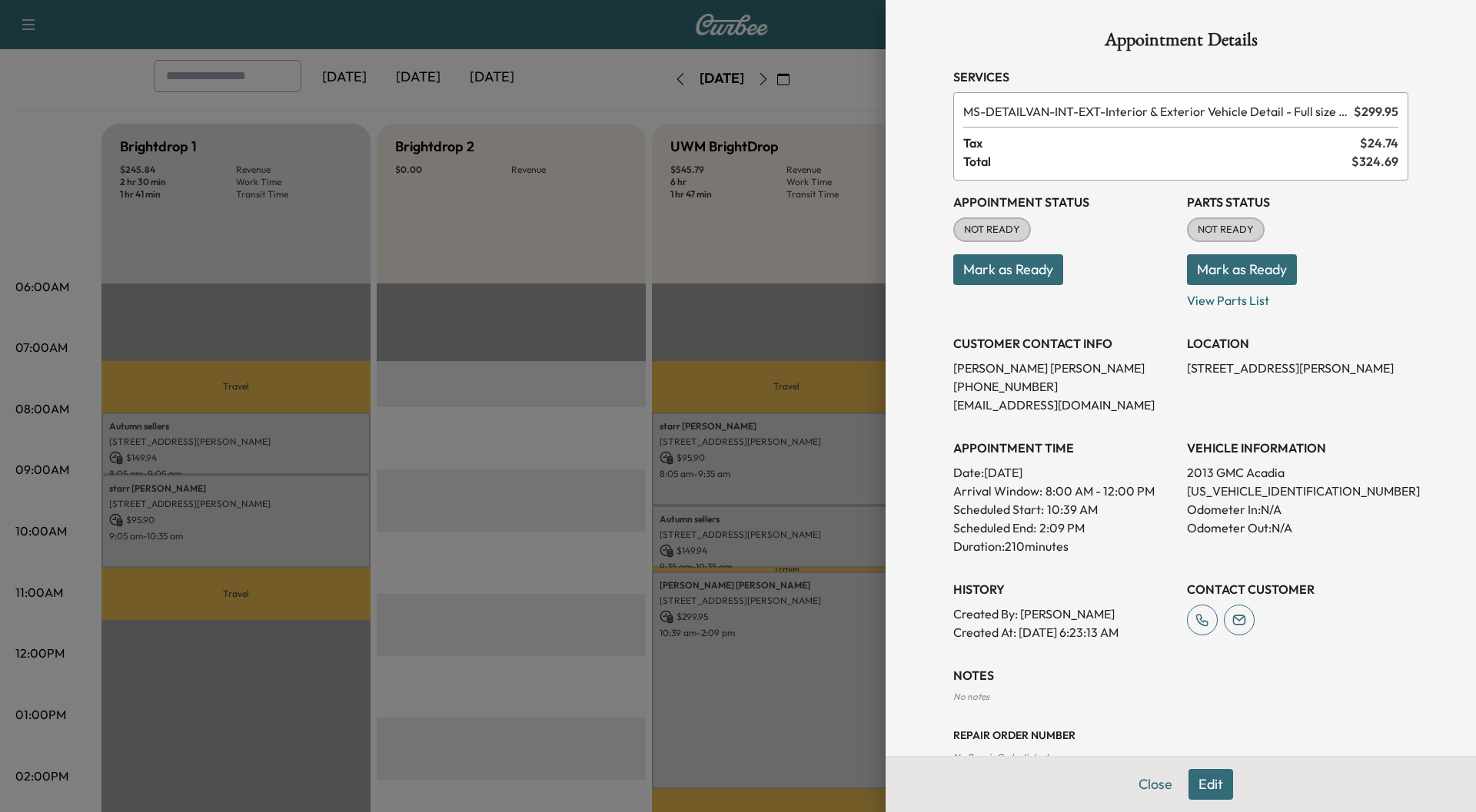
click at [809, 326] on div at bounding box center [738, 406] width 1476 height 812
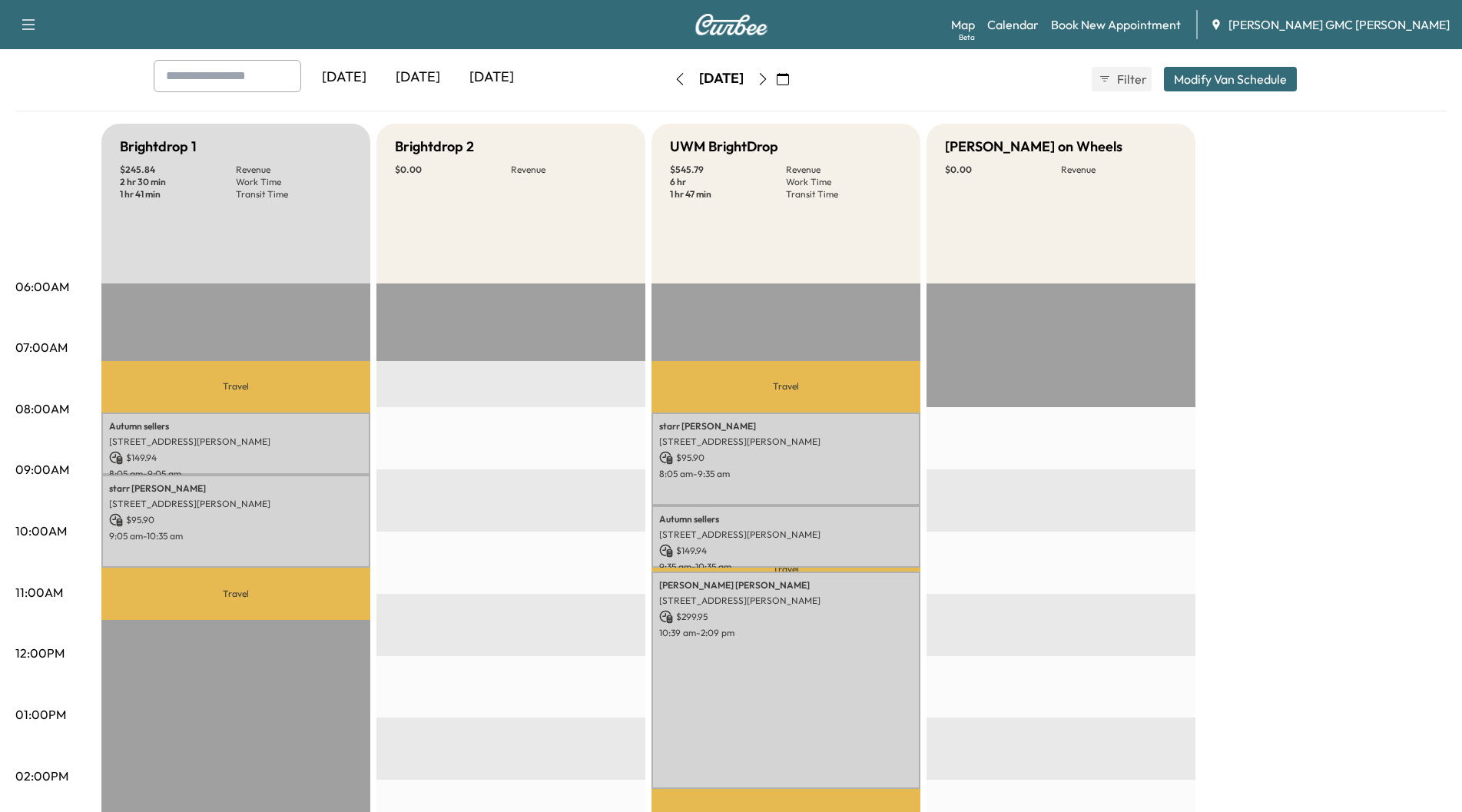
click at [485, 77] on div "[DATE]" at bounding box center [491, 78] width 74 height 36
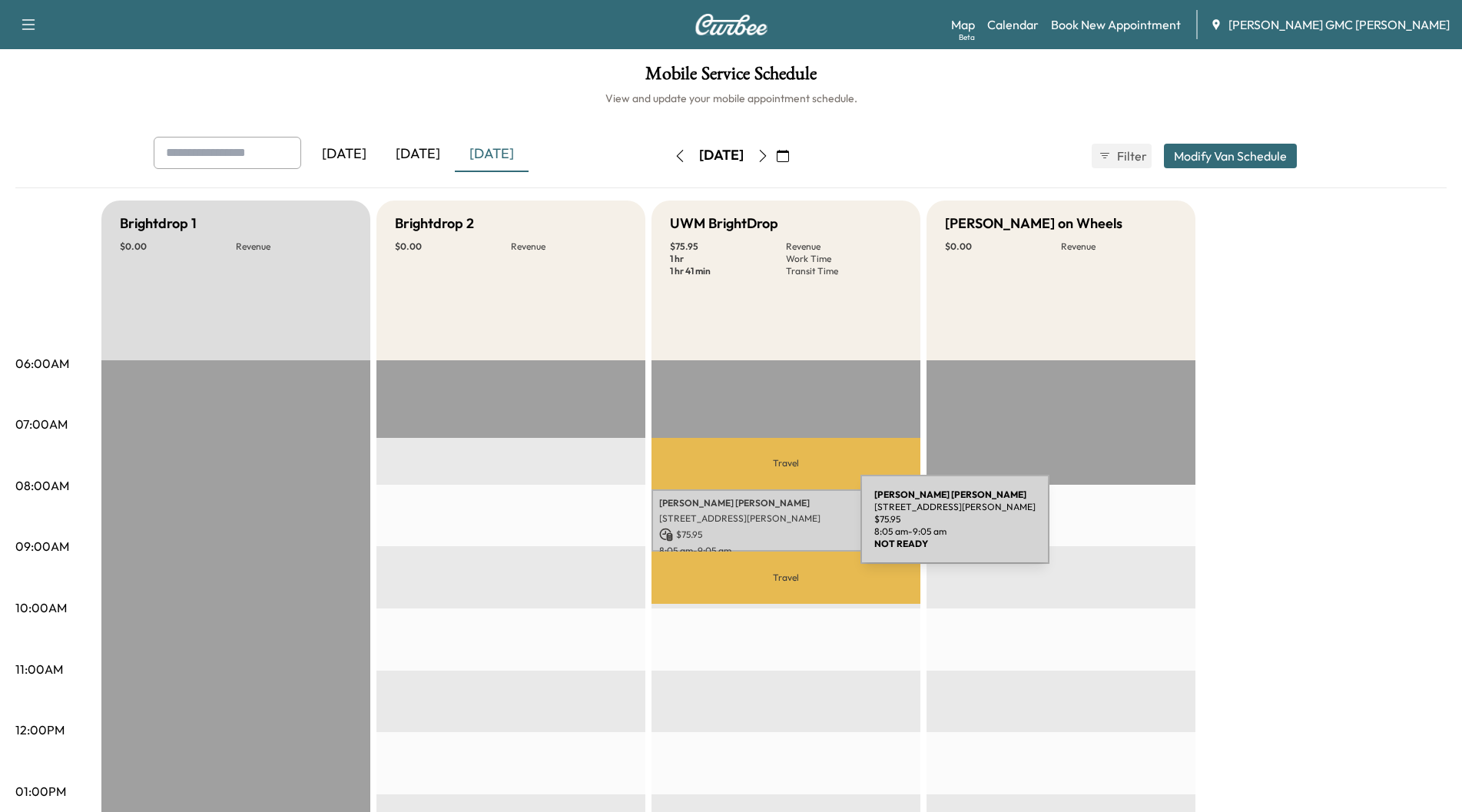
click at [745, 529] on p "$ 75.95" at bounding box center [786, 534] width 254 height 14
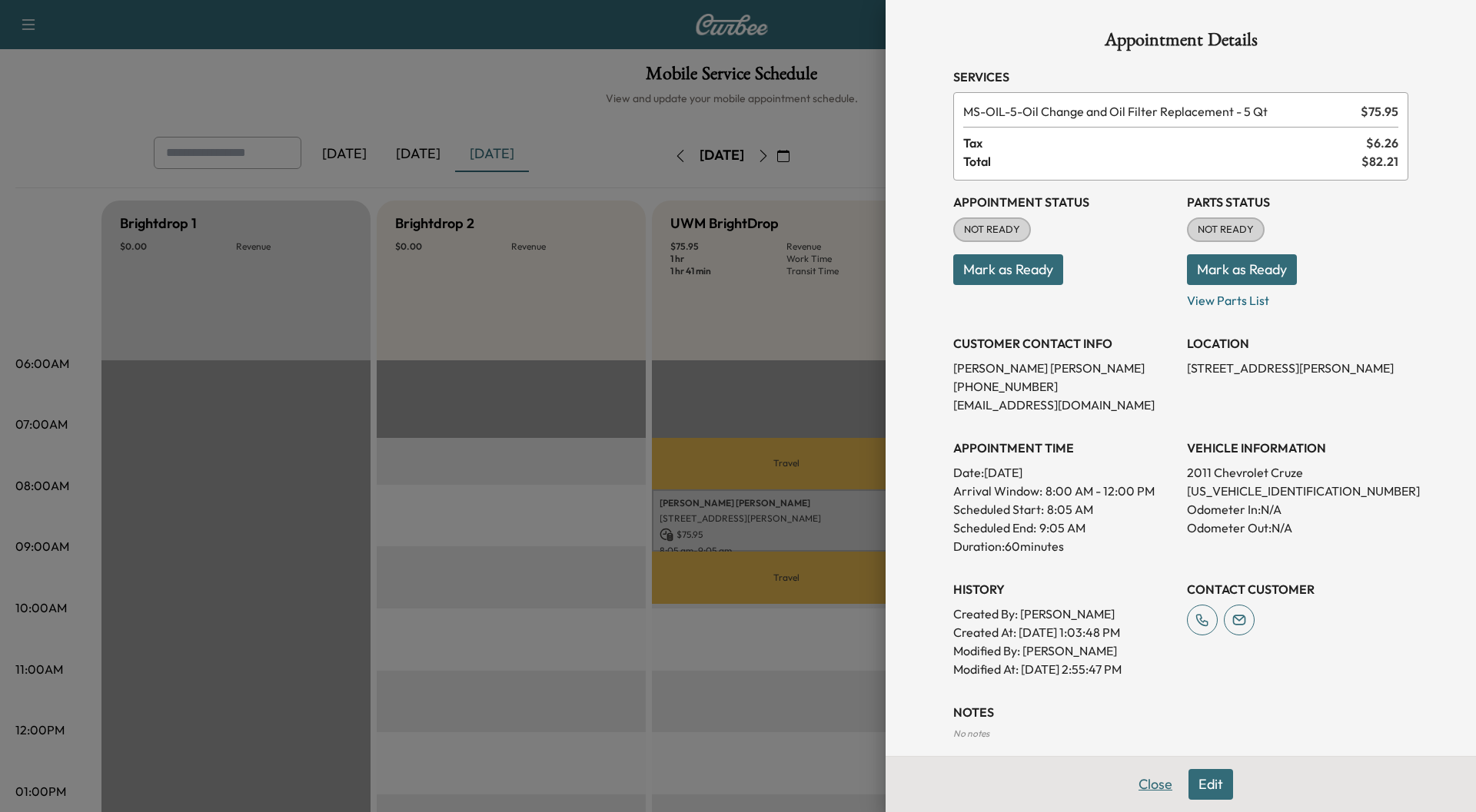
click at [1146, 781] on button "Close" at bounding box center [1155, 784] width 54 height 31
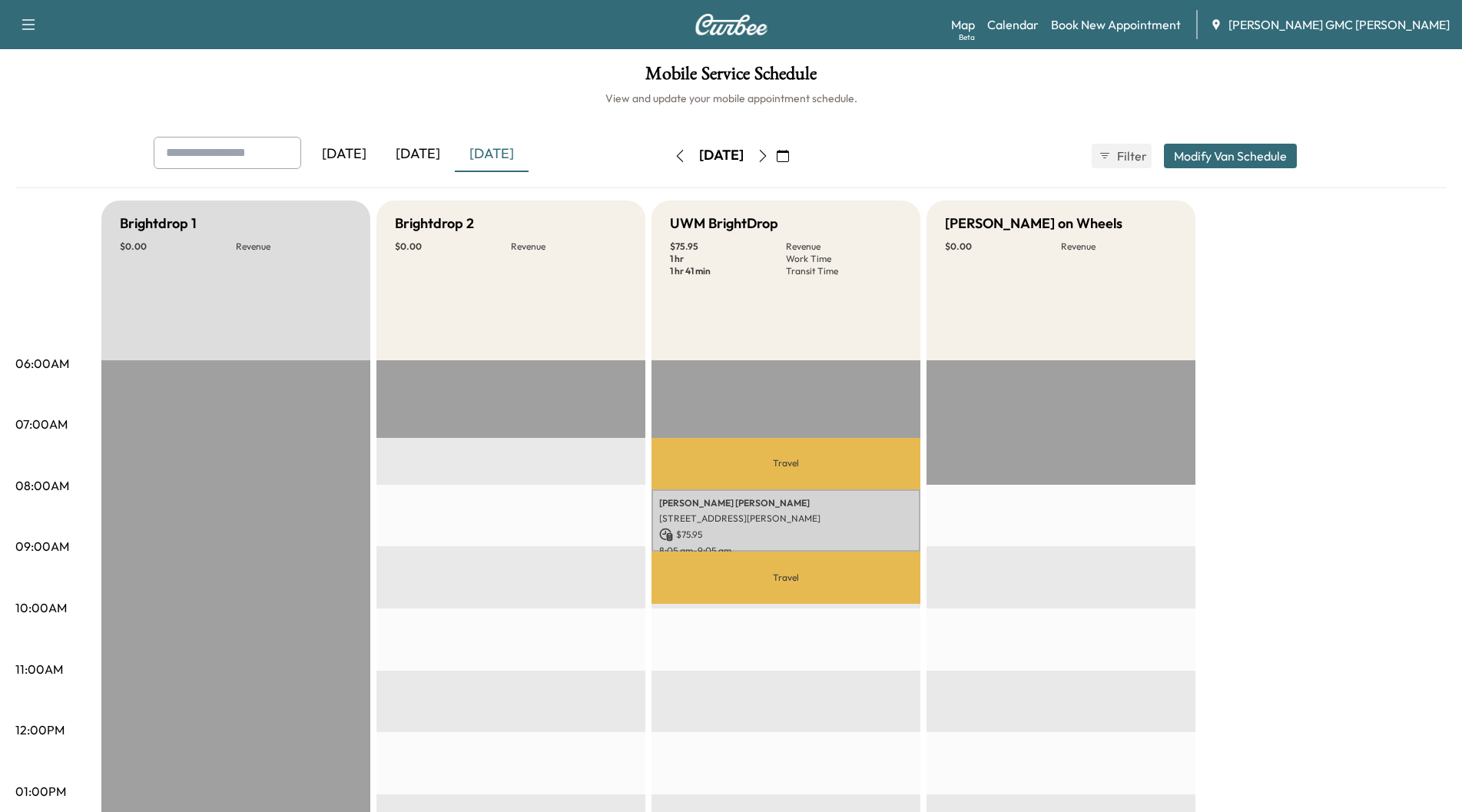
click at [769, 151] on icon "button" at bounding box center [762, 155] width 12 height 12
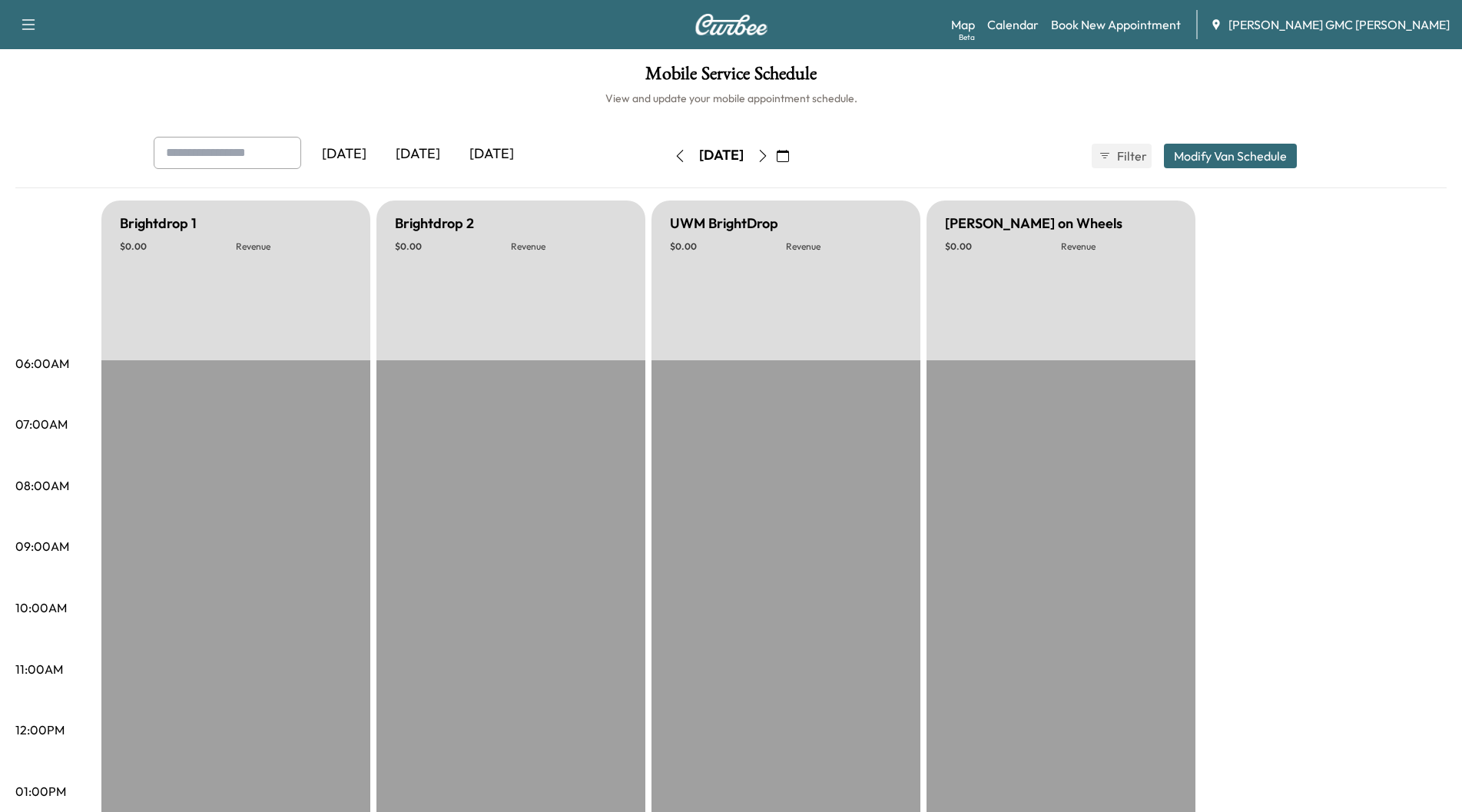
click at [769, 156] on icon "button" at bounding box center [762, 155] width 12 height 12
click at [766, 156] on icon "button" at bounding box center [762, 155] width 7 height 12
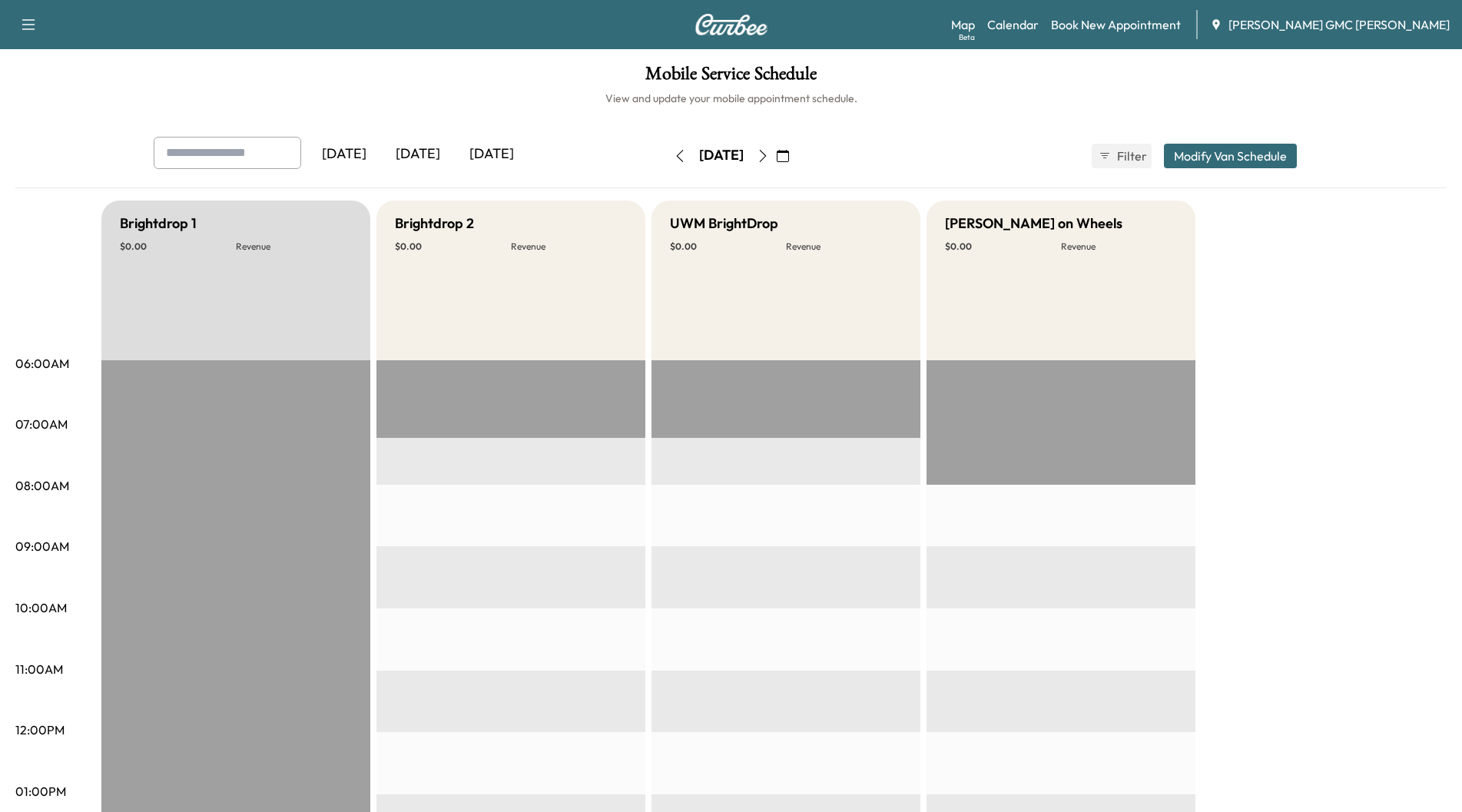
click at [776, 156] on button "button" at bounding box center [763, 156] width 26 height 25
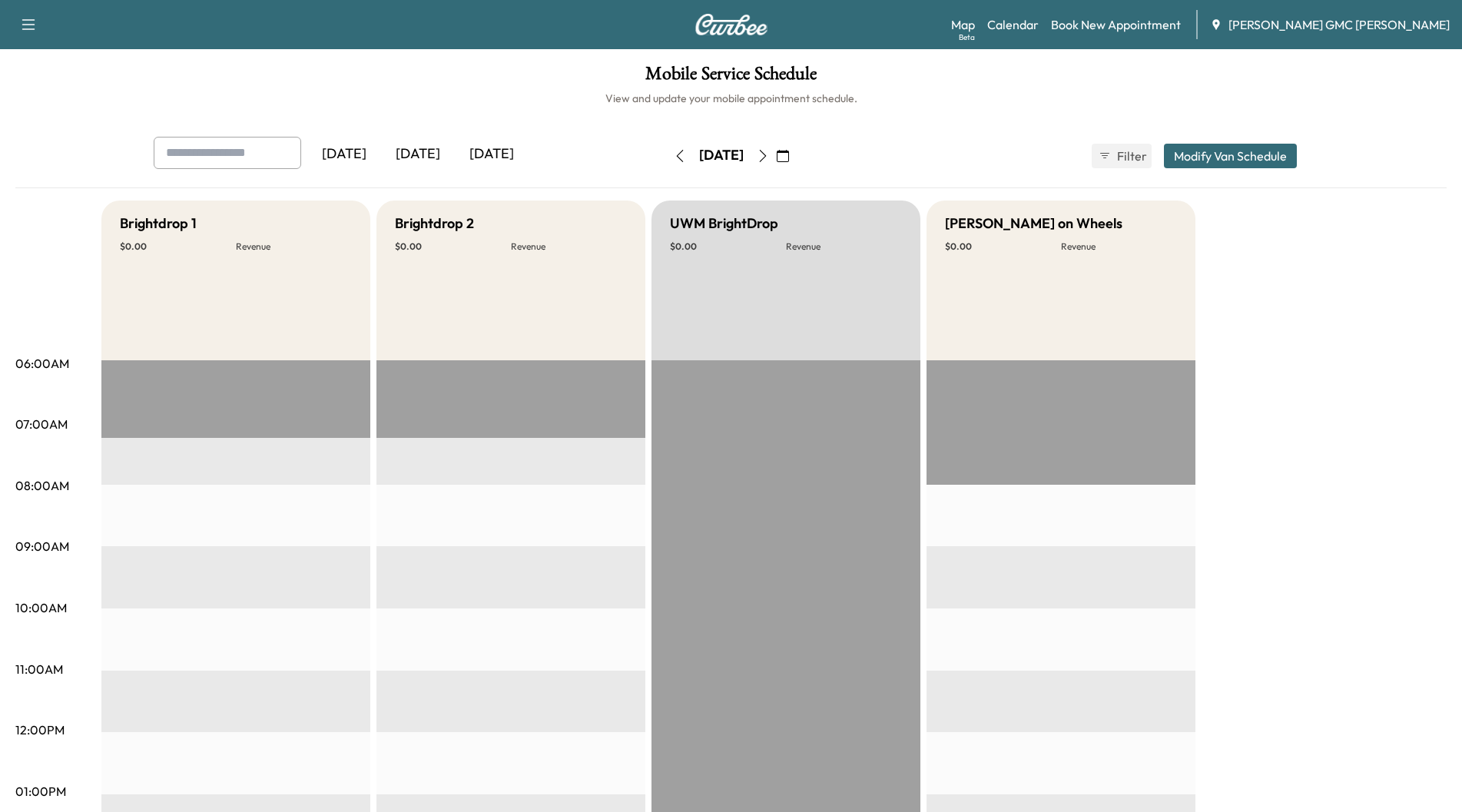
click at [776, 156] on button "button" at bounding box center [763, 156] width 26 height 25
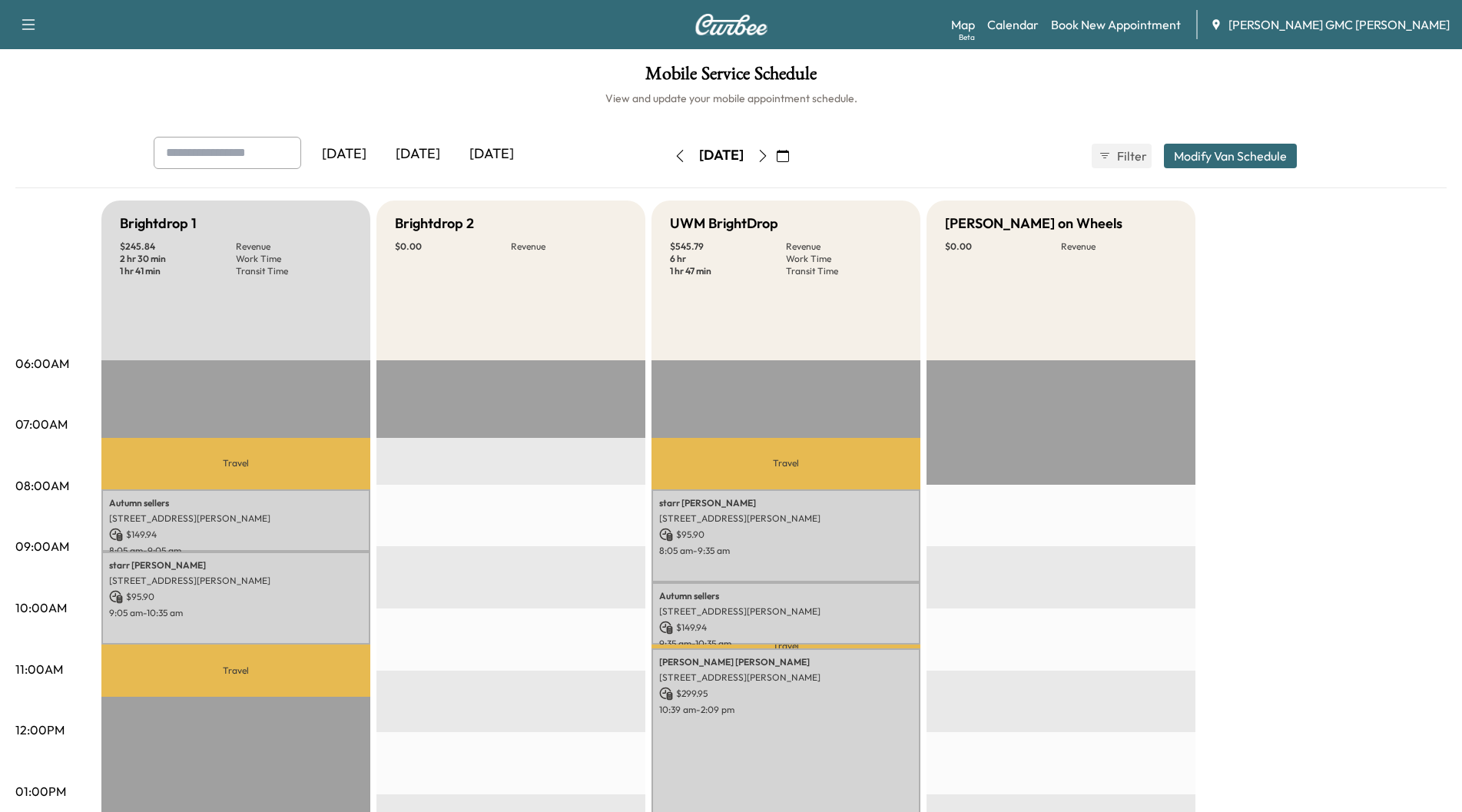
click at [769, 154] on icon "button" at bounding box center [762, 155] width 12 height 12
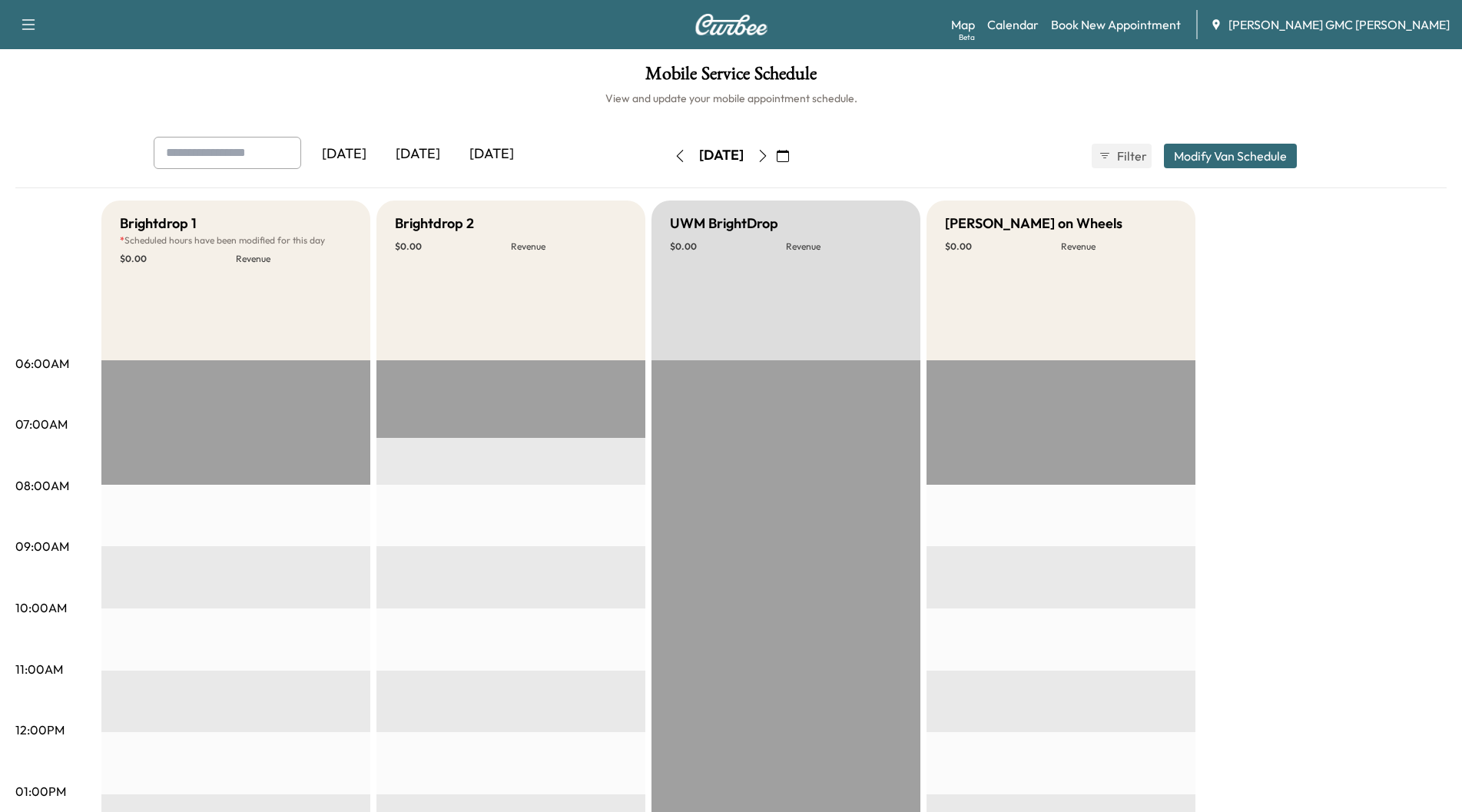
click at [796, 154] on button "button" at bounding box center [783, 156] width 26 height 25
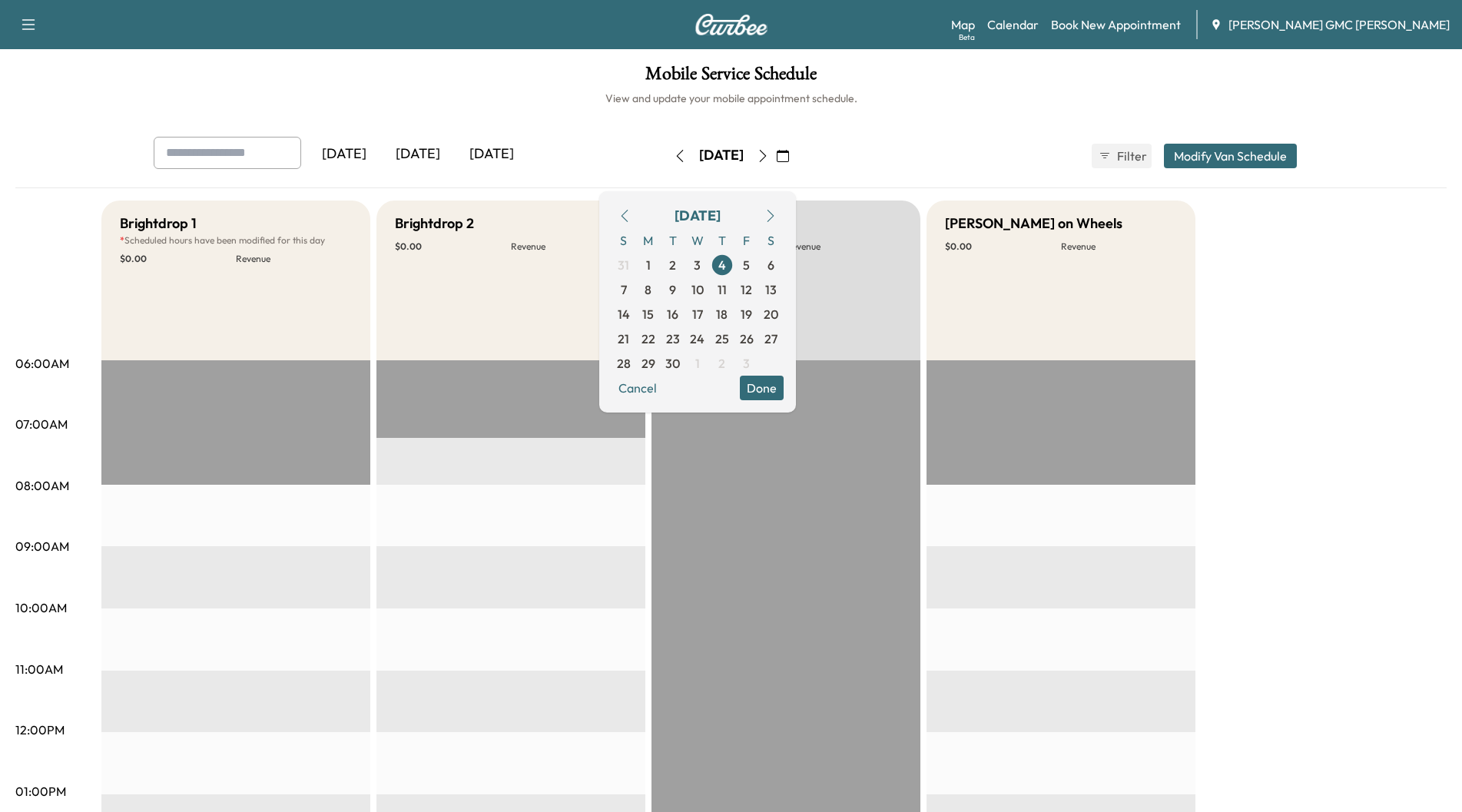
click at [769, 152] on icon "button" at bounding box center [762, 155] width 12 height 12
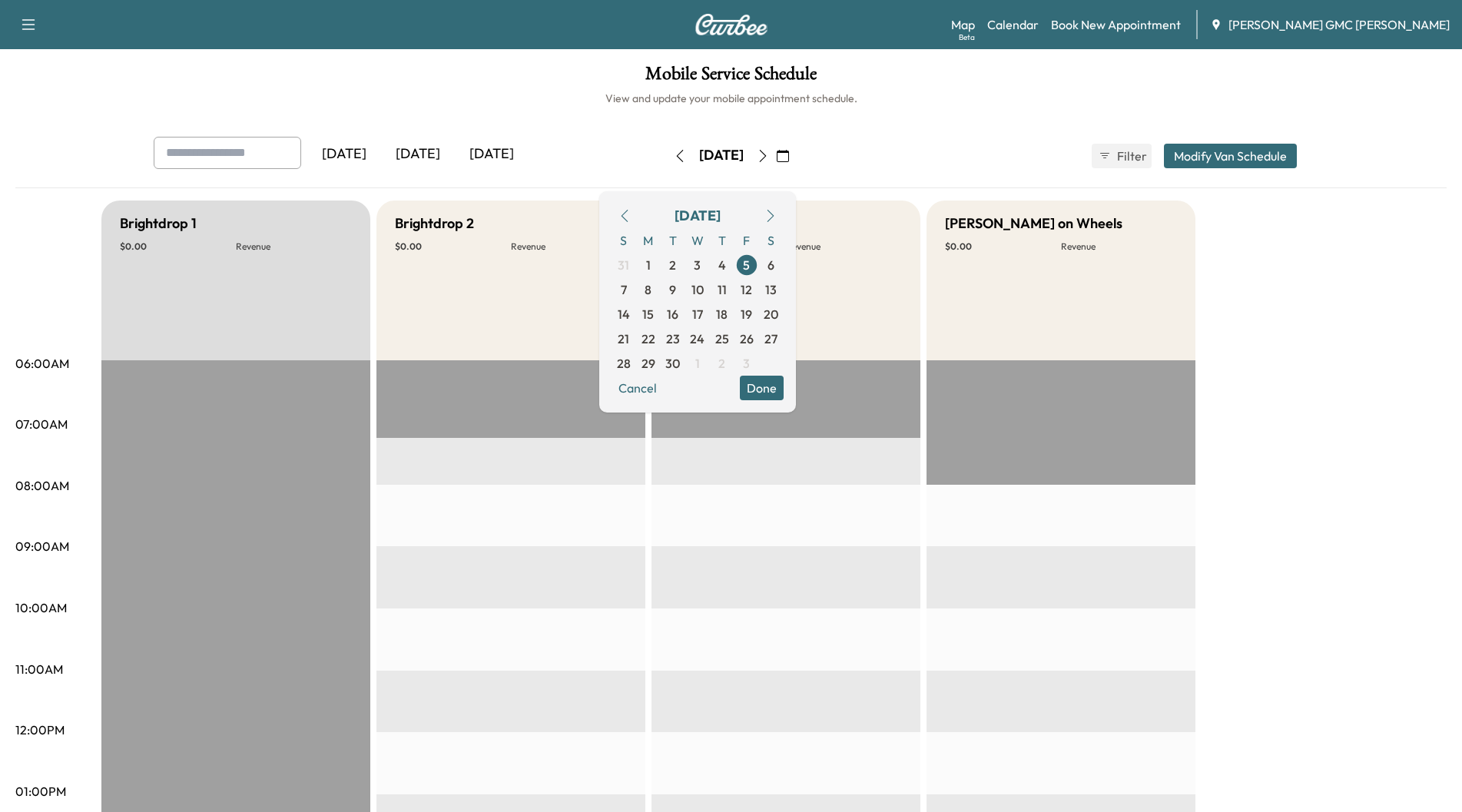
click at [878, 160] on div "[DATE] [DATE] [DATE] [DATE] September 2025 S M T W T F S 31 1 2 3 4 5 6 7 8 9 1…" at bounding box center [731, 156] width 1180 height 39
click at [784, 389] on button "Done" at bounding box center [762, 388] width 44 height 25
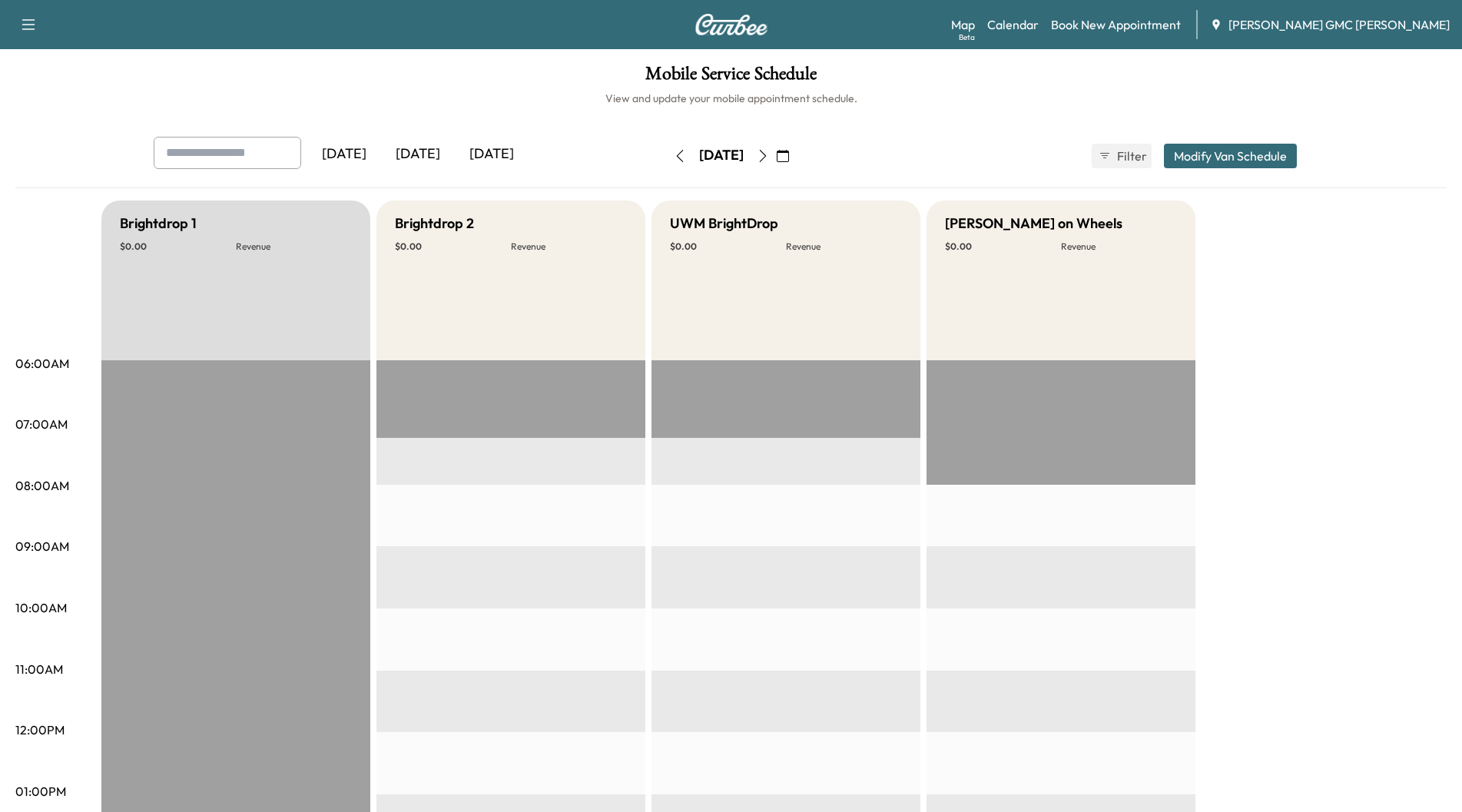
click at [769, 154] on icon "button" at bounding box center [762, 155] width 12 height 12
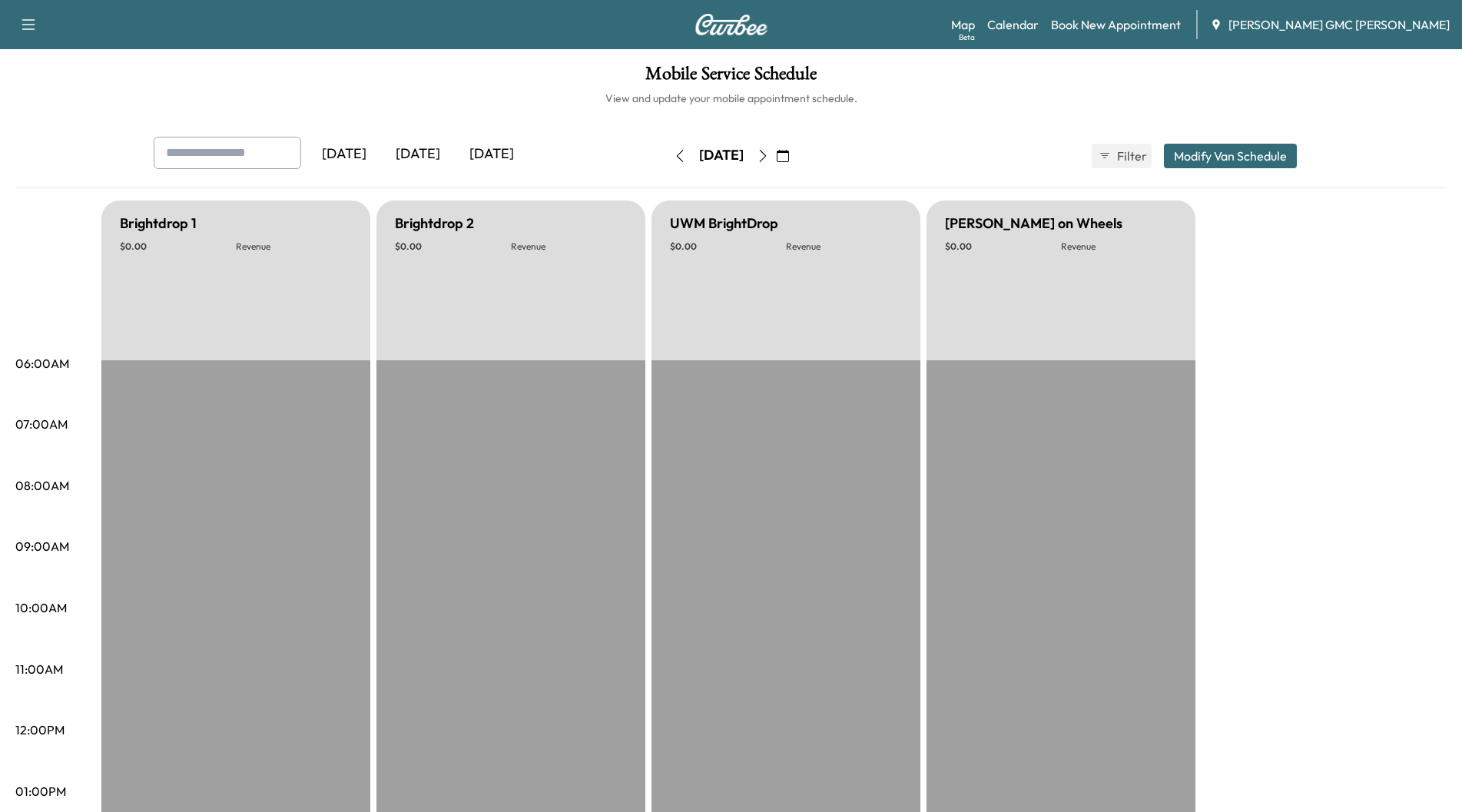
click at [674, 154] on icon "button" at bounding box center [680, 155] width 12 height 12
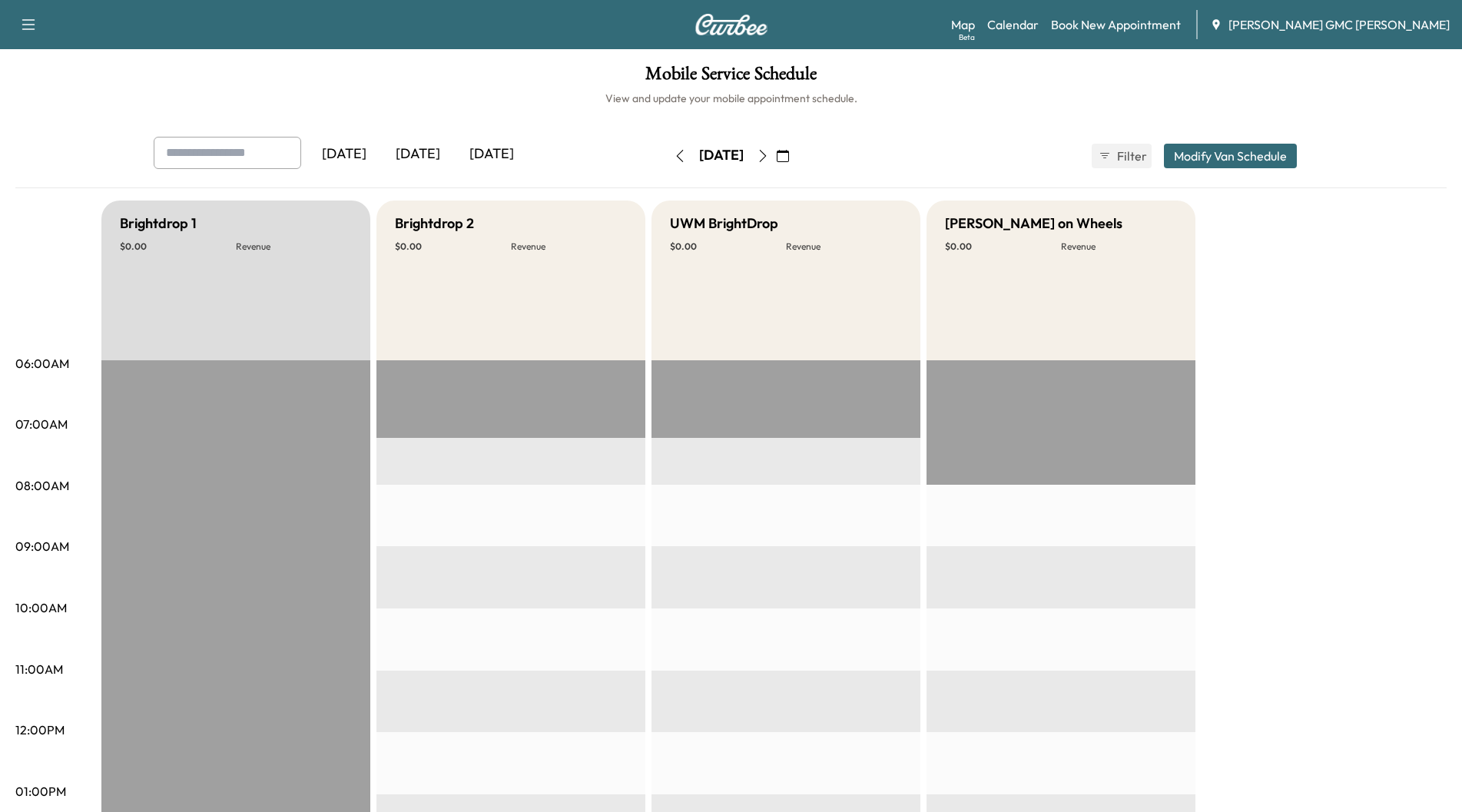
click at [667, 155] on button "button" at bounding box center [680, 156] width 26 height 25
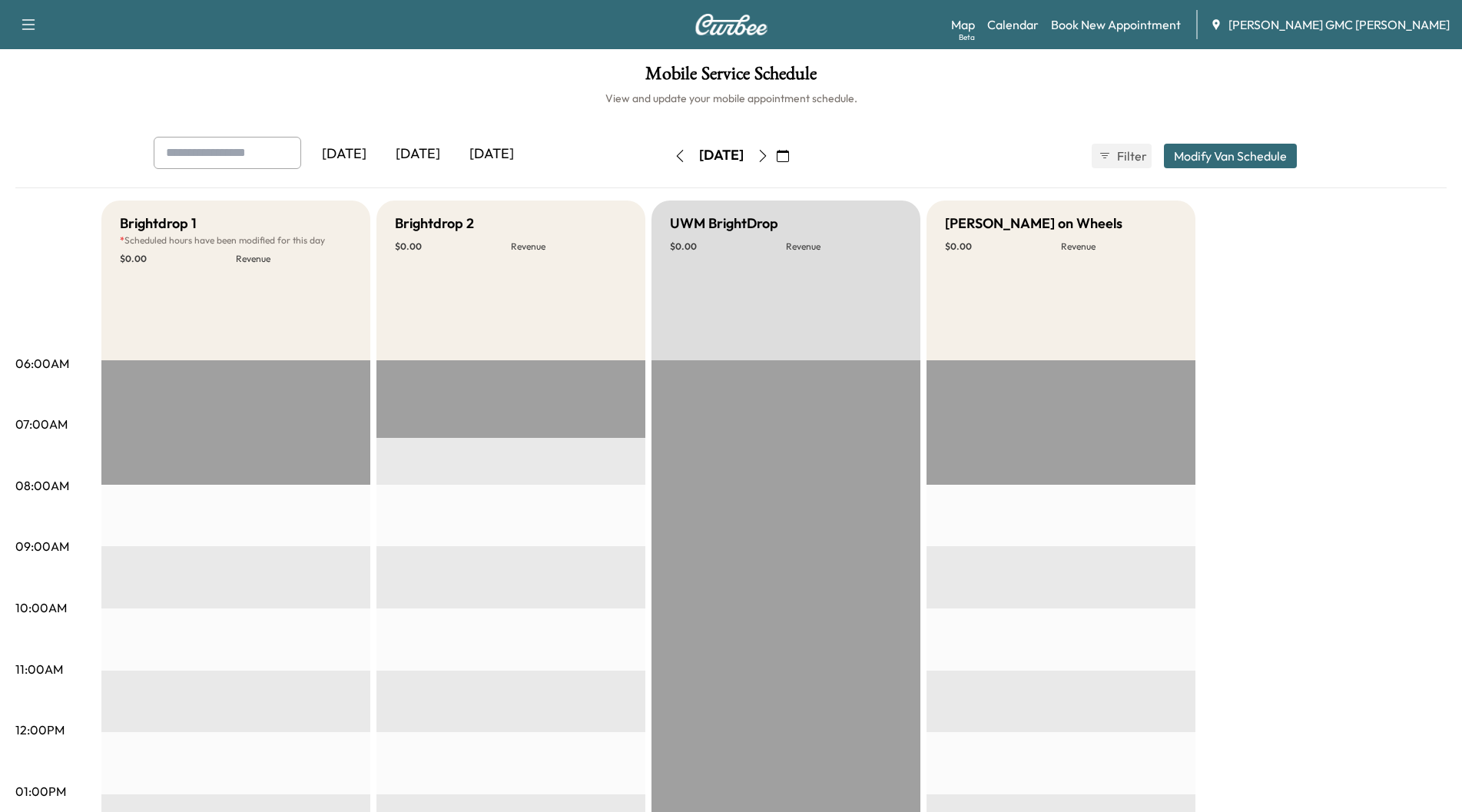
click at [674, 157] on icon "button" at bounding box center [680, 155] width 12 height 12
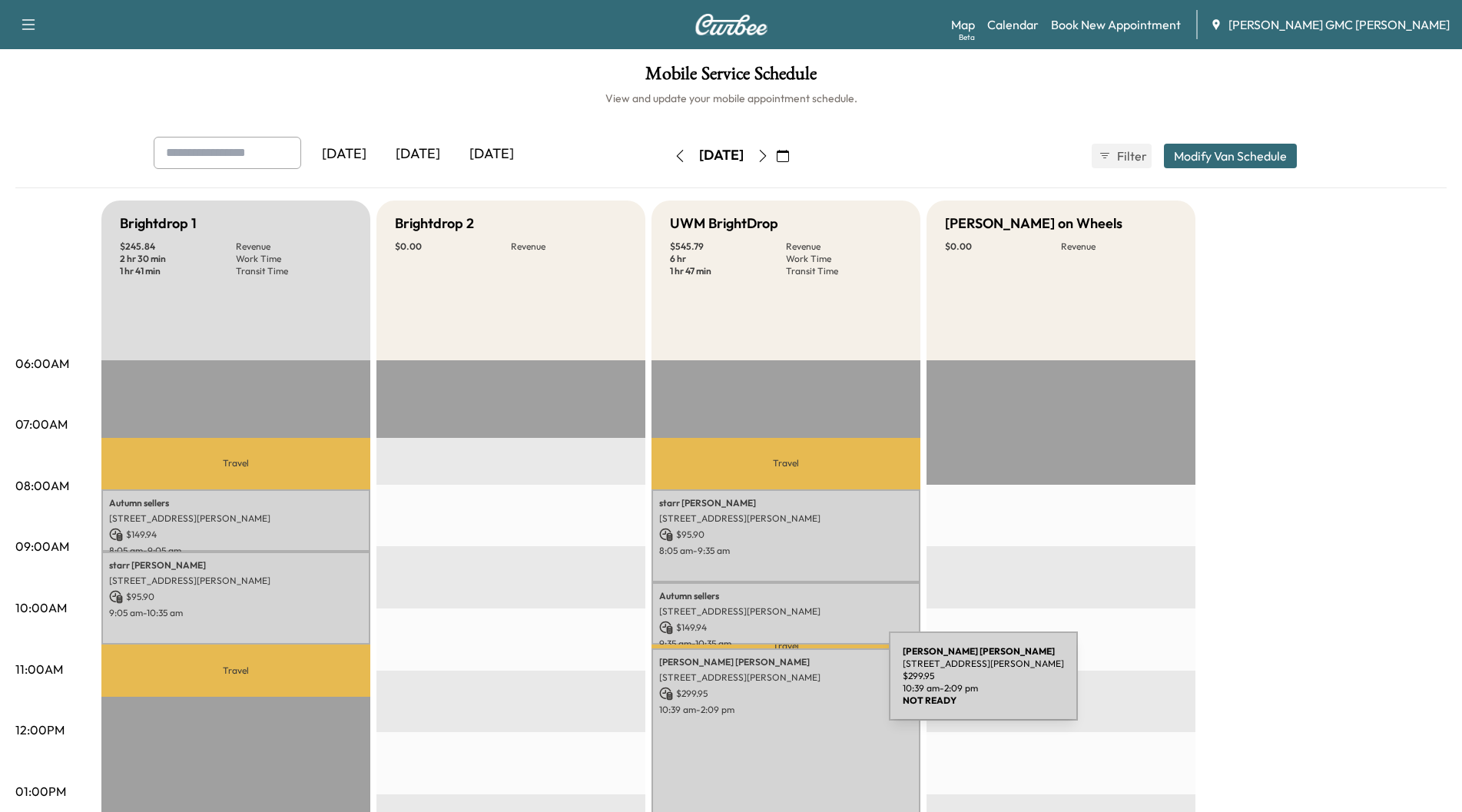
click at [774, 687] on p "$ 299.95" at bounding box center [786, 694] width 254 height 14
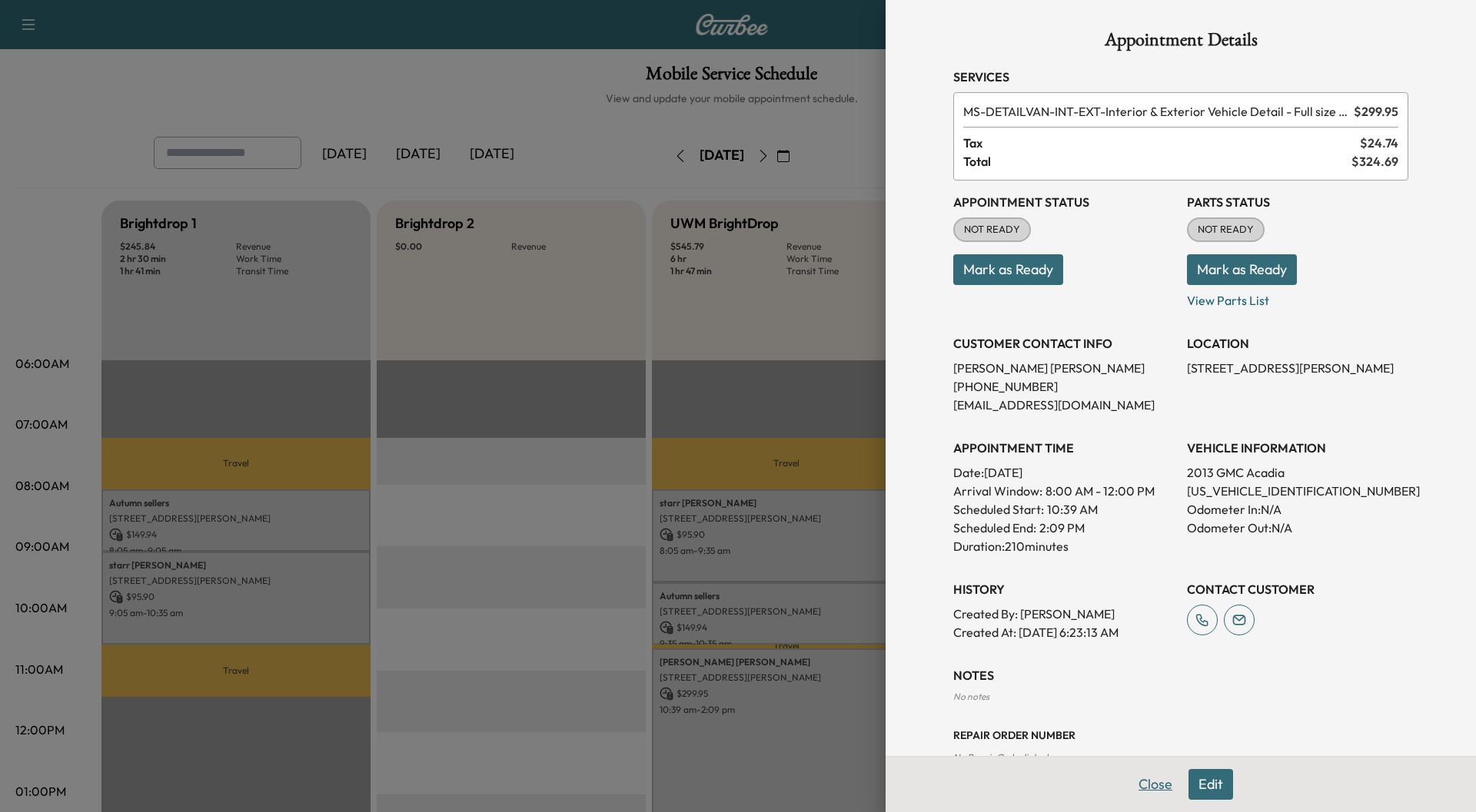
click at [1129, 783] on button "Close" at bounding box center [1155, 784] width 54 height 31
